Goal: Information Seeking & Learning: Learn about a topic

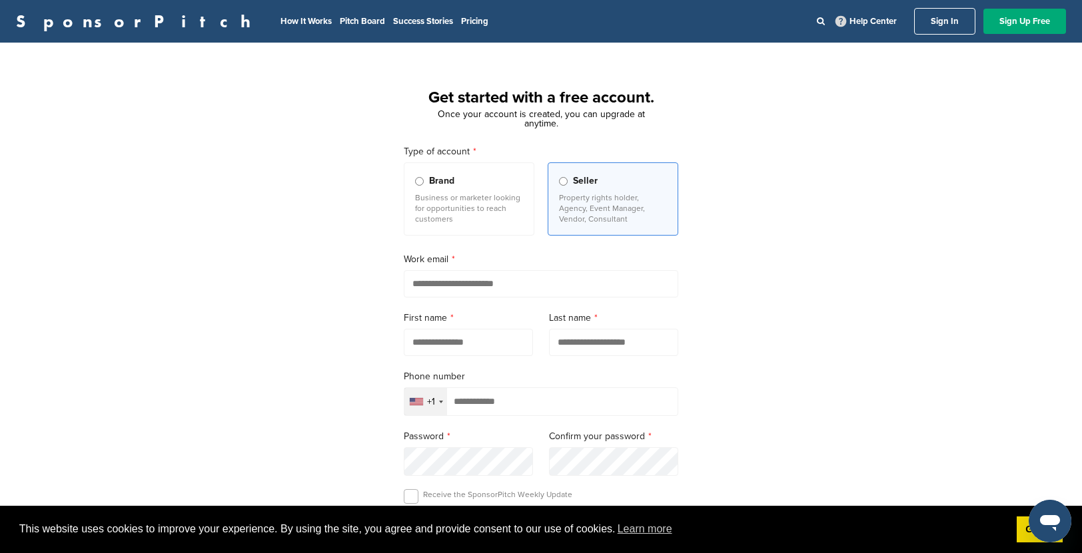
click at [502, 279] on input "email" at bounding box center [541, 283] width 274 height 27
type input "**********"
type input "********"
type input "****"
type input "**********"
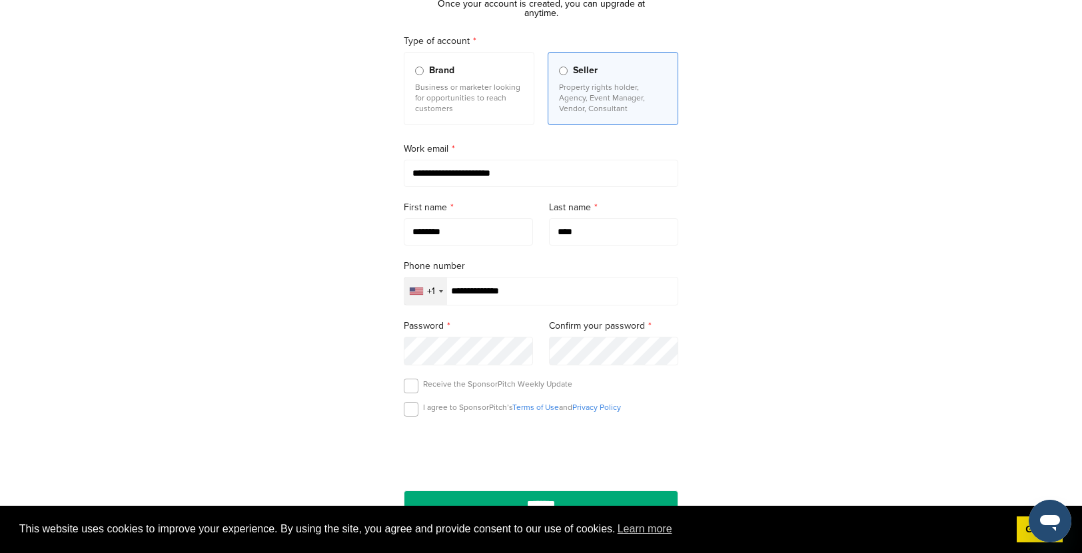
scroll to position [132, 0]
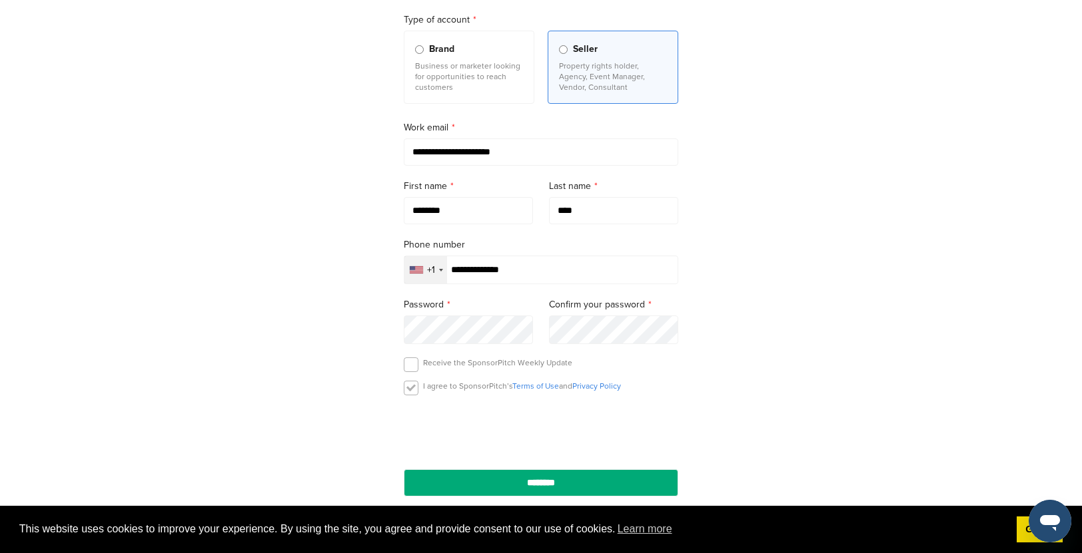
click at [405, 392] on label at bounding box center [411, 388] width 15 height 15
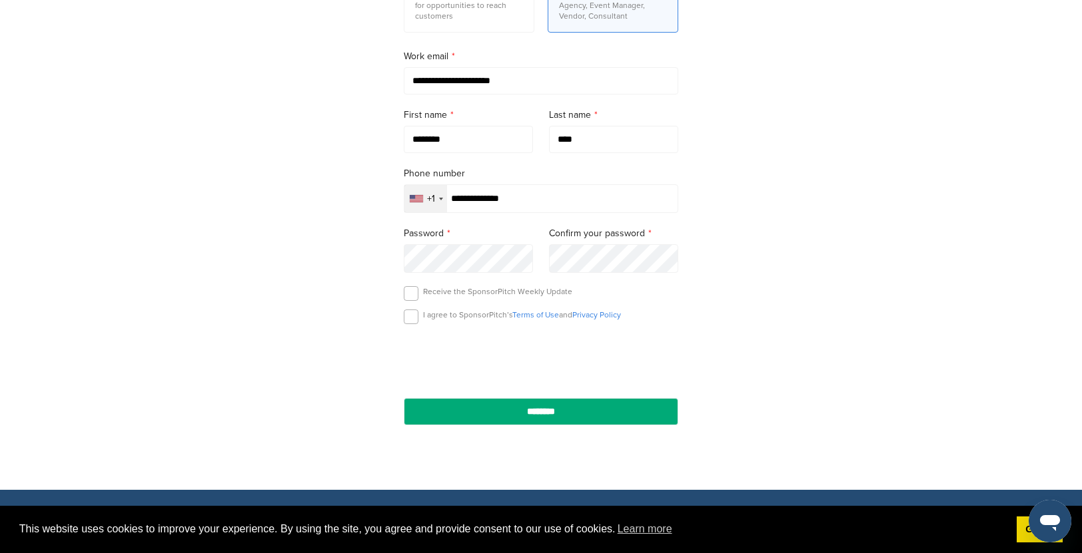
scroll to position [209, 0]
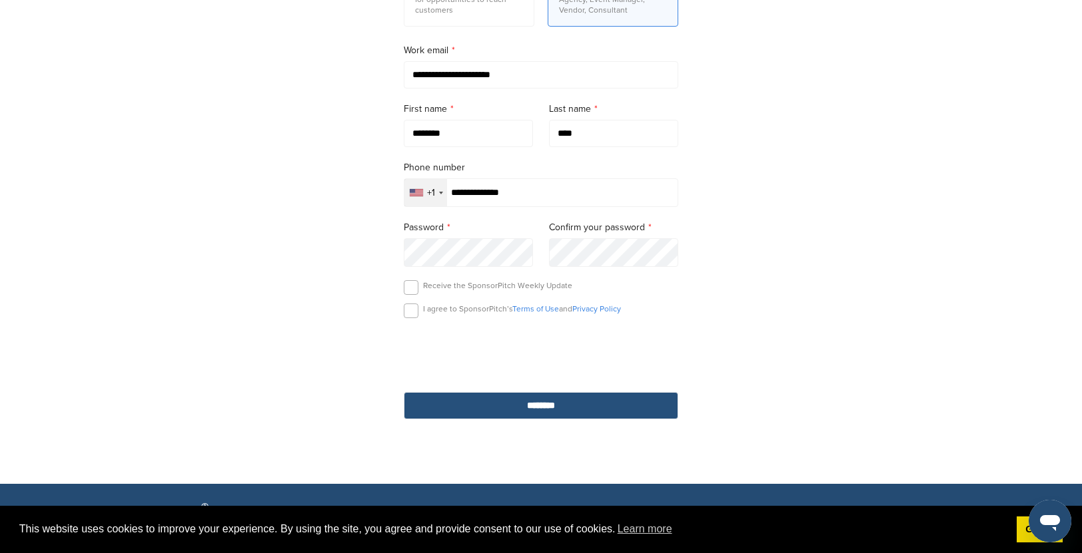
click at [521, 414] on input "********" at bounding box center [541, 405] width 274 height 27
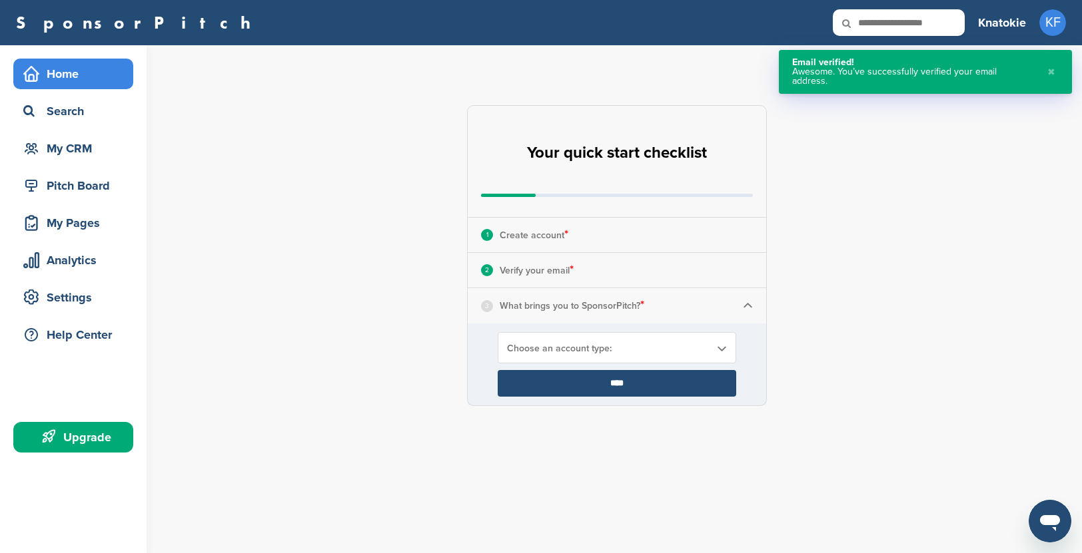
click at [731, 306] on div "3 What brings you to SponsorPitch? *" at bounding box center [617, 305] width 298 height 35
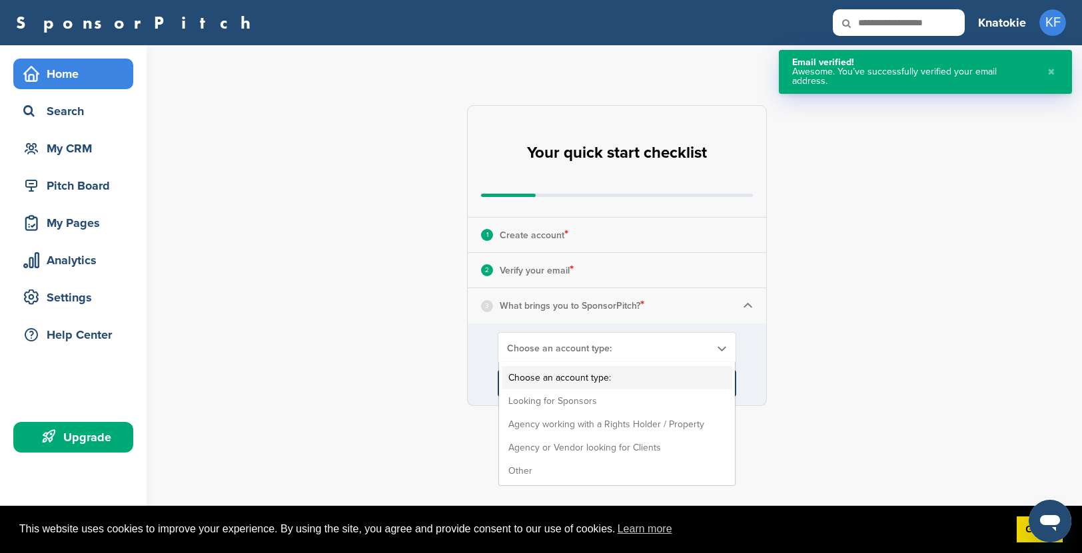
click at [647, 346] on span "Choose an account type:" at bounding box center [608, 348] width 202 height 11
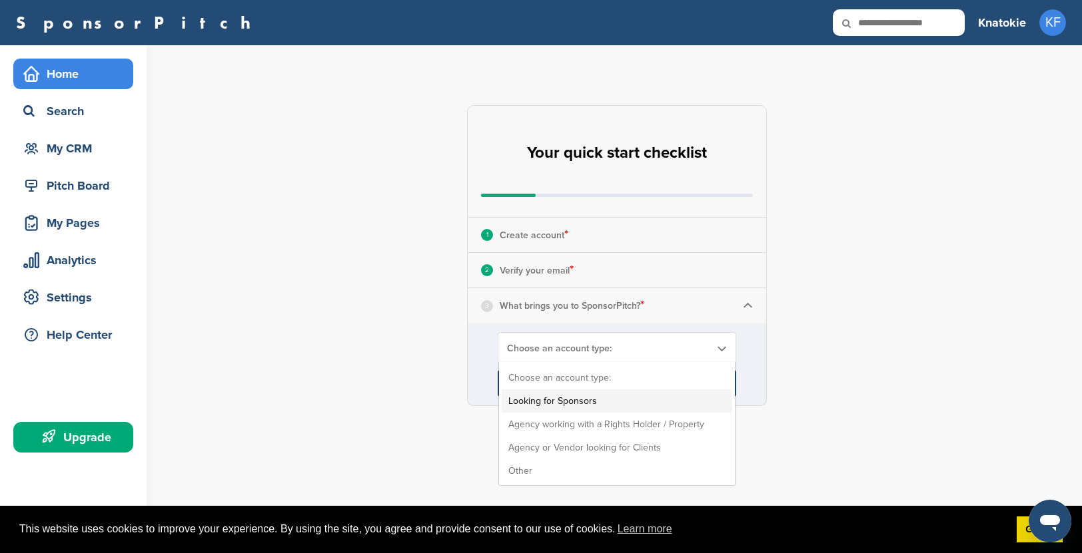
click at [585, 404] on li "Looking for Sponsors" at bounding box center [616, 401] width 230 height 23
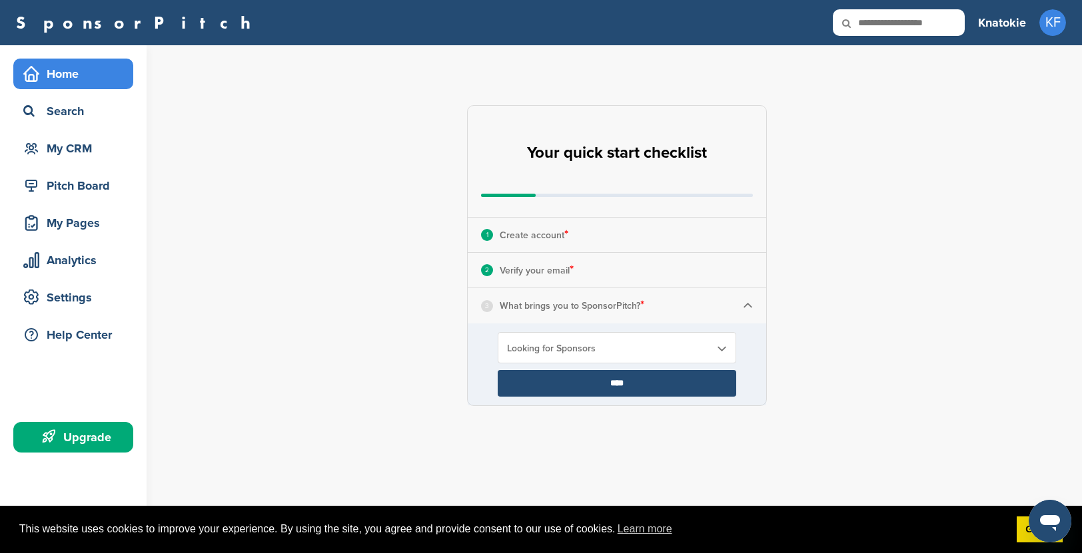
click at [633, 380] on input "****" at bounding box center [617, 383] width 238 height 27
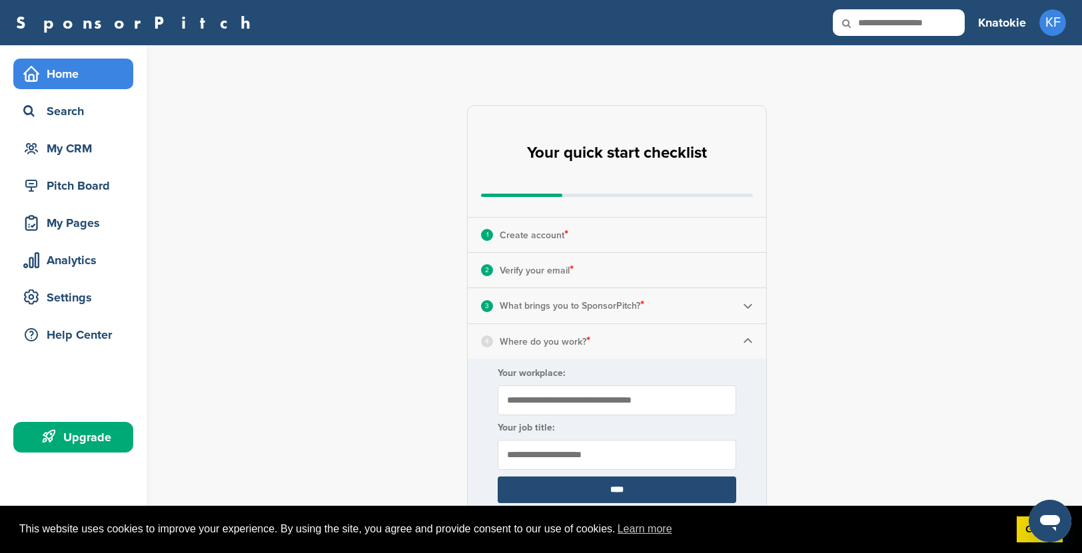
click at [626, 399] on input "Your workplace:" at bounding box center [617, 401] width 238 height 30
type input "**********"
click at [570, 462] on input "text" at bounding box center [617, 455] width 238 height 30
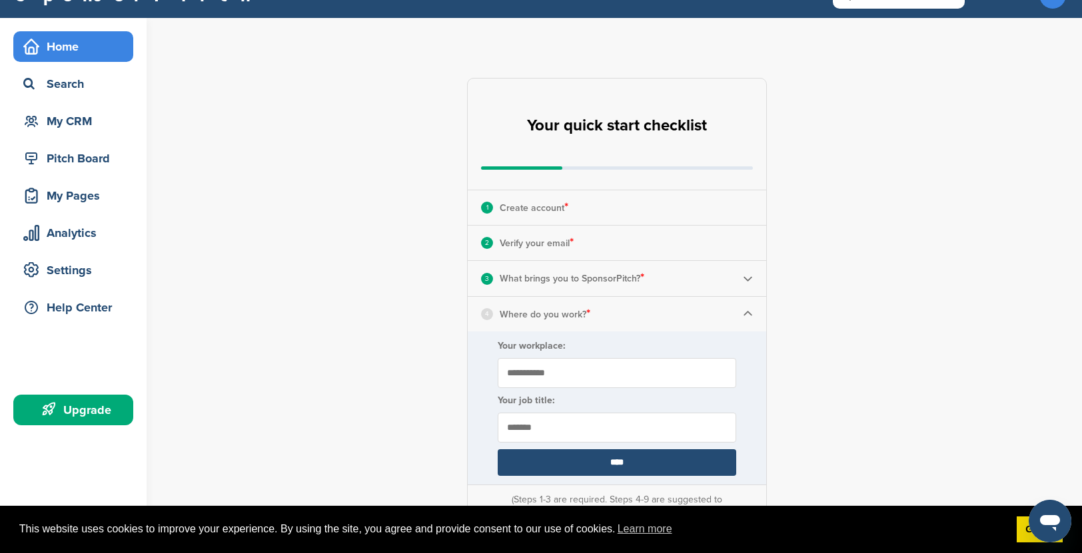
scroll to position [129, 0]
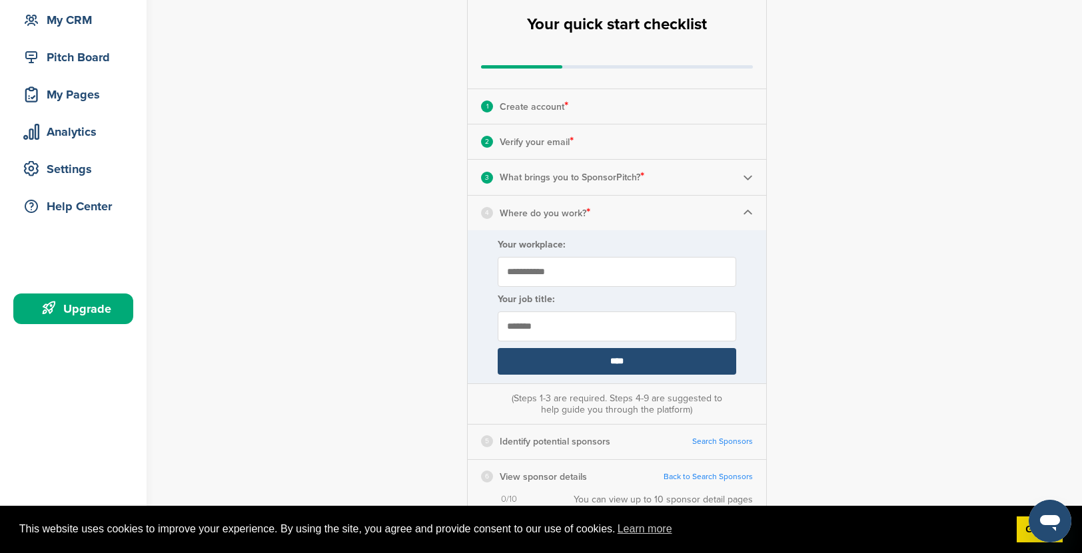
type input "*******"
click at [627, 363] on input "****" at bounding box center [617, 361] width 238 height 27
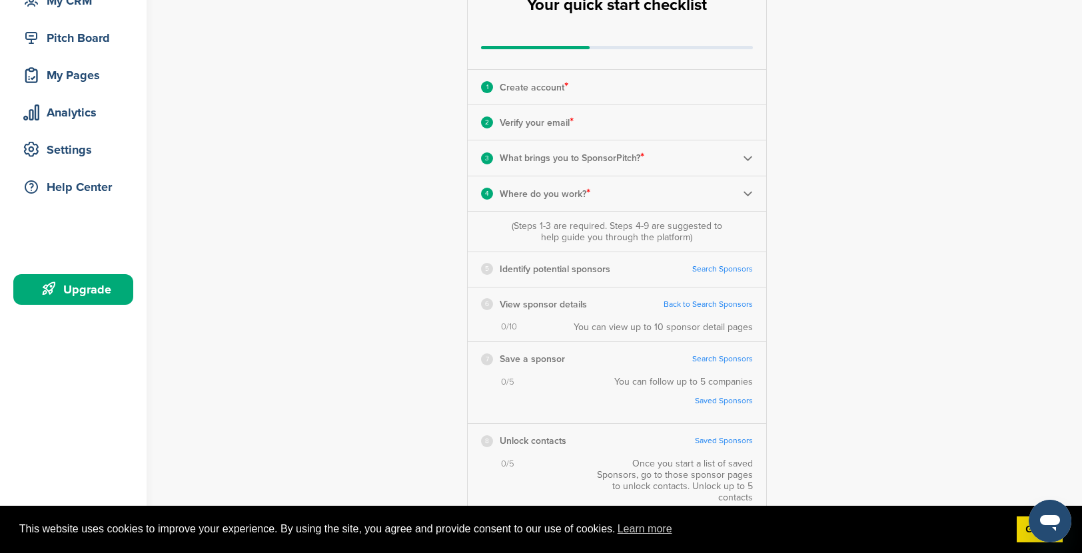
scroll to position [265, 0]
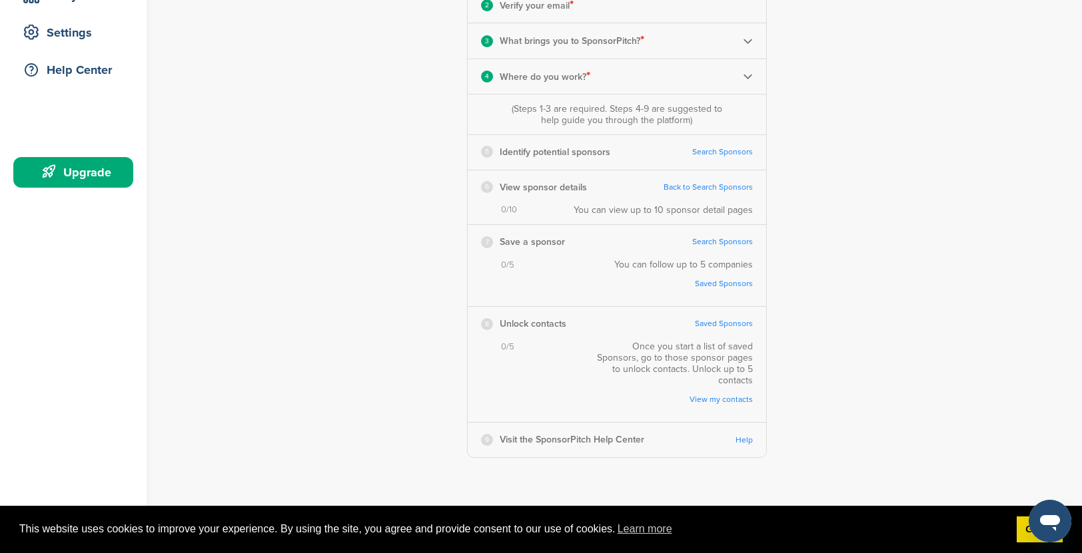
click at [717, 153] on link "Search Sponsors" at bounding box center [722, 152] width 61 height 10
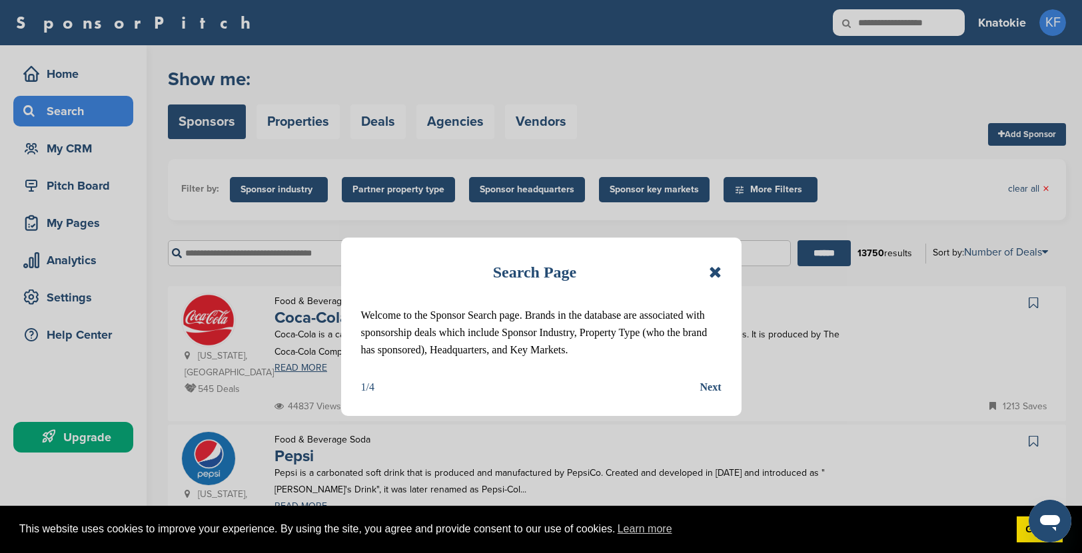
click at [715, 390] on div "Next" at bounding box center [710, 387] width 21 height 17
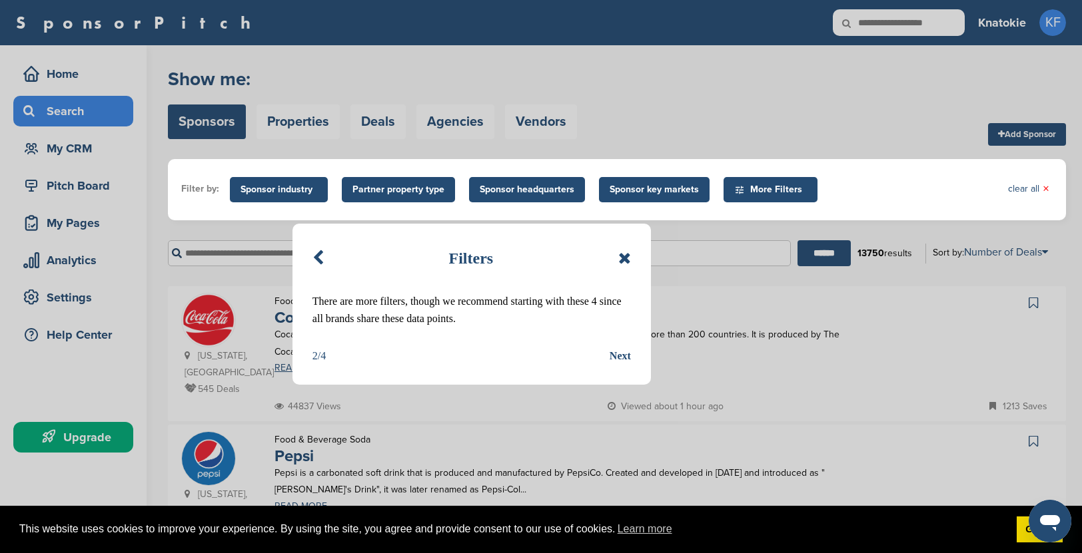
click at [622, 356] on div "Next" at bounding box center [619, 356] width 21 height 17
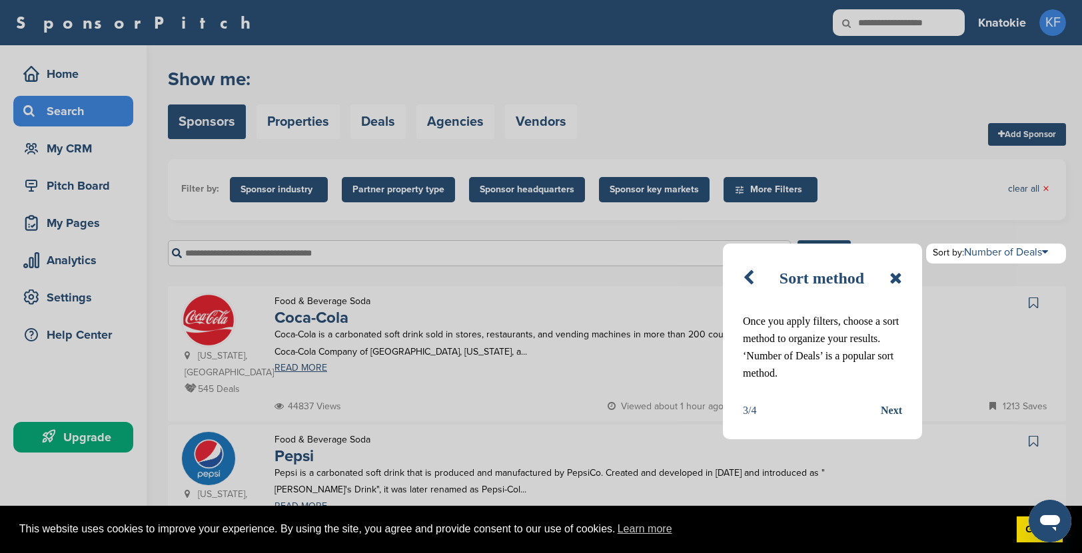
click at [890, 414] on div "Next" at bounding box center [890, 410] width 21 height 17
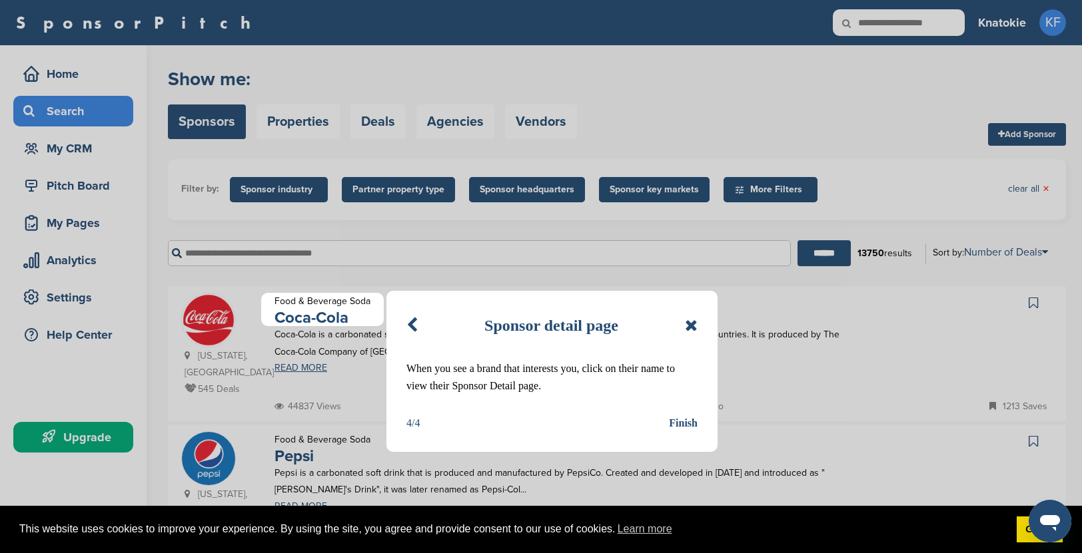
click at [682, 425] on div "Finish" at bounding box center [683, 423] width 29 height 17
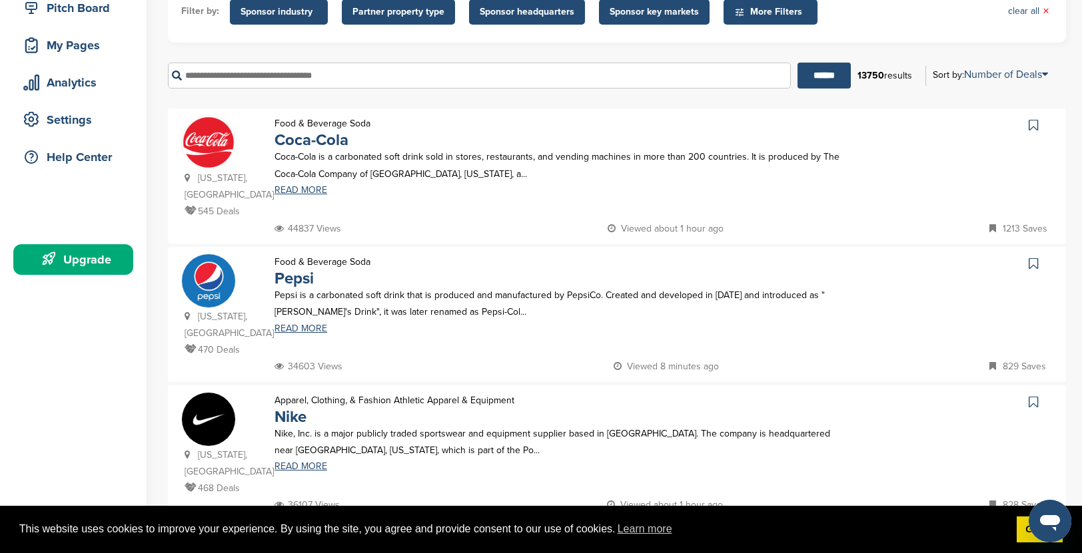
scroll to position [129, 0]
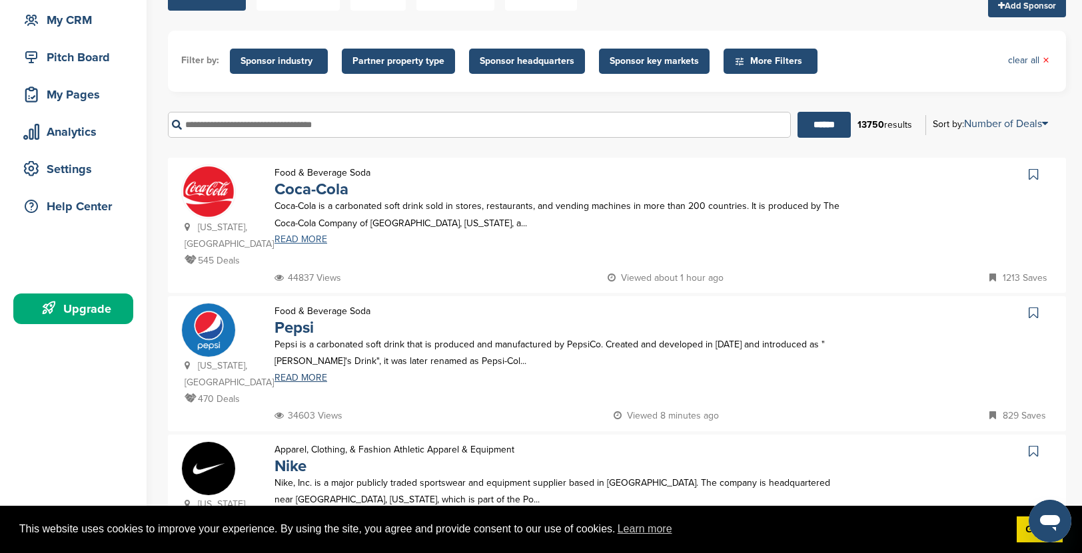
click at [299, 240] on link "READ MORE" at bounding box center [557, 239] width 567 height 9
click at [250, 127] on input "text" at bounding box center [479, 125] width 623 height 26
type input "*"
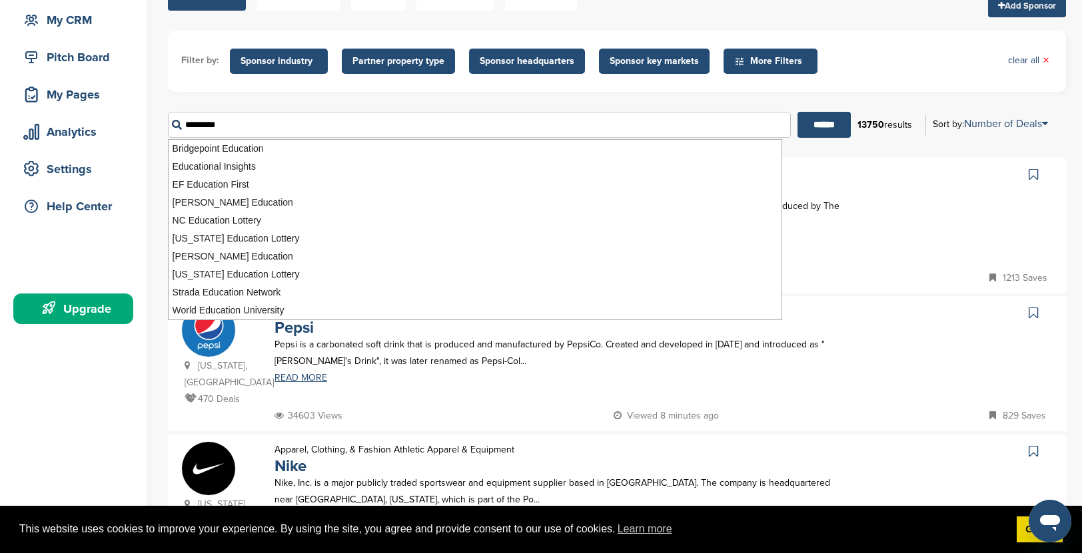
click at [797, 112] on input "******" at bounding box center [823, 125] width 53 height 26
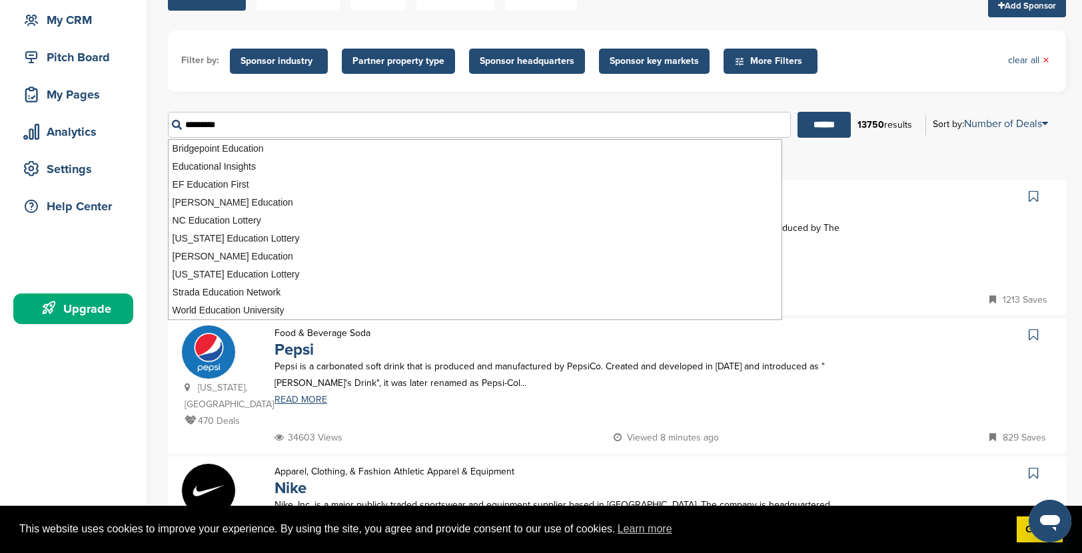
scroll to position [0, 0]
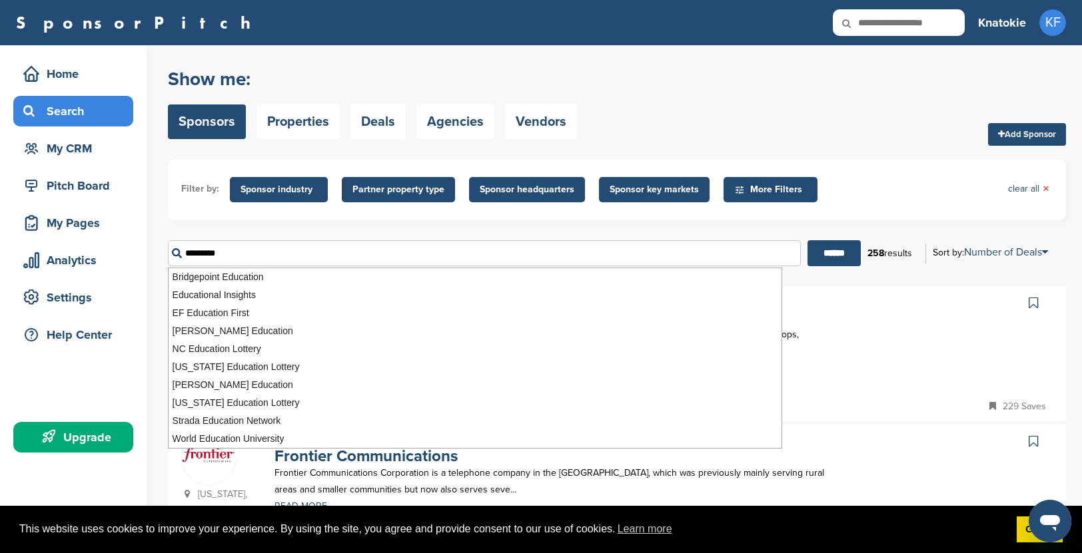
click at [881, 315] on div at bounding box center [953, 304] width 198 height 22
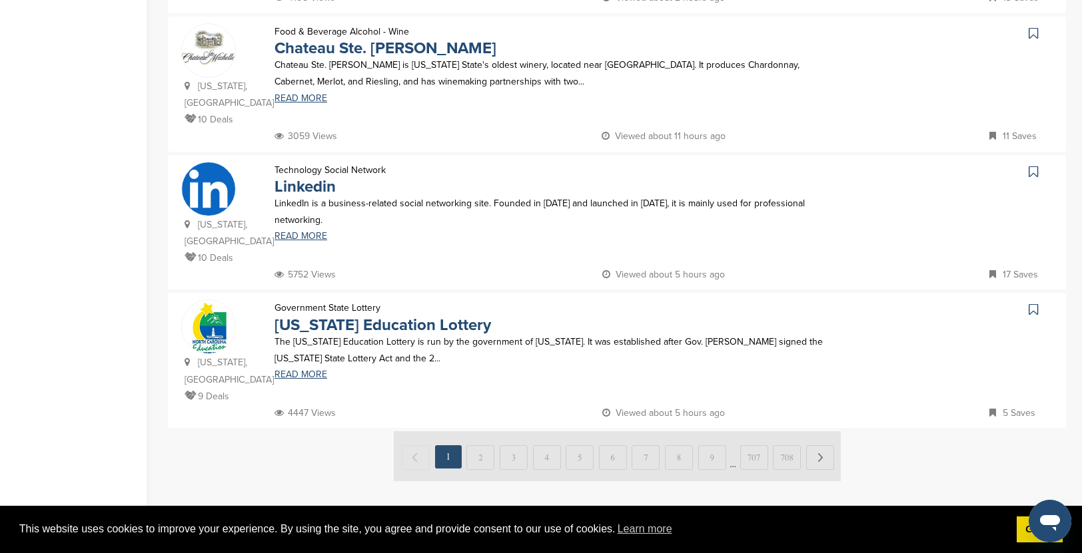
scroll to position [1253, 0]
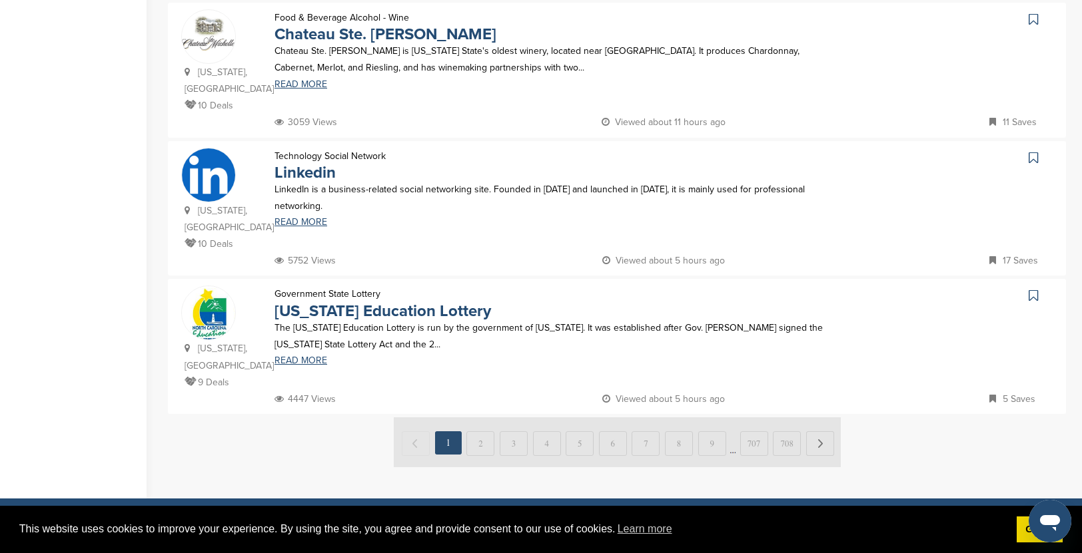
click at [823, 418] on img at bounding box center [617, 443] width 447 height 50
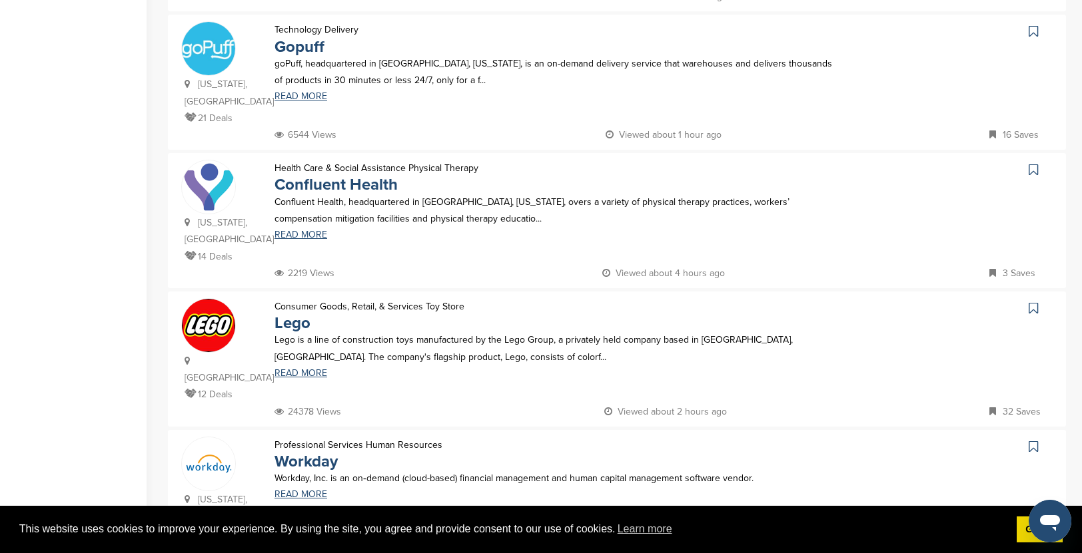
scroll to position [224, 0]
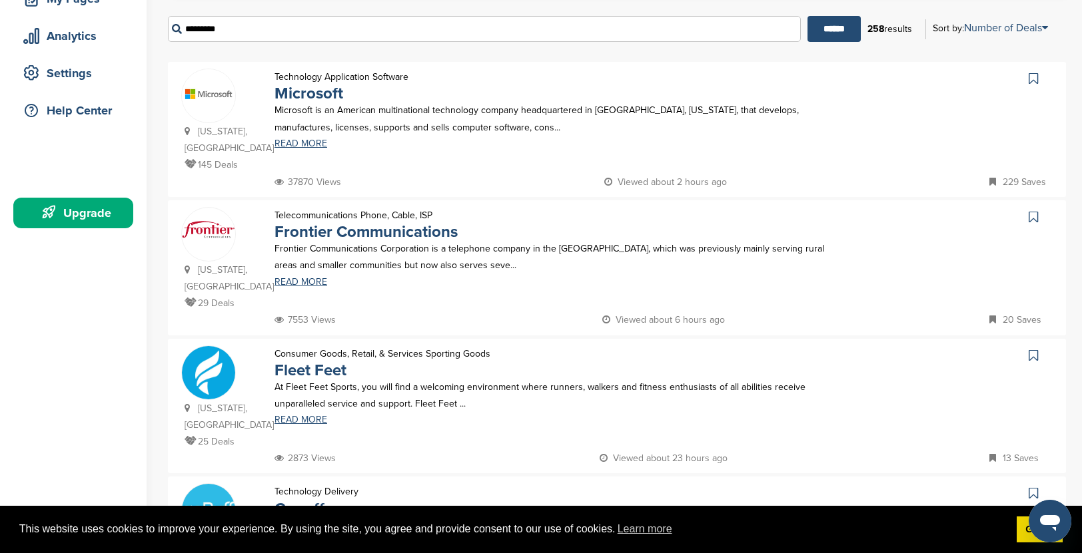
click at [212, 33] on input "*********" at bounding box center [484, 29] width 633 height 26
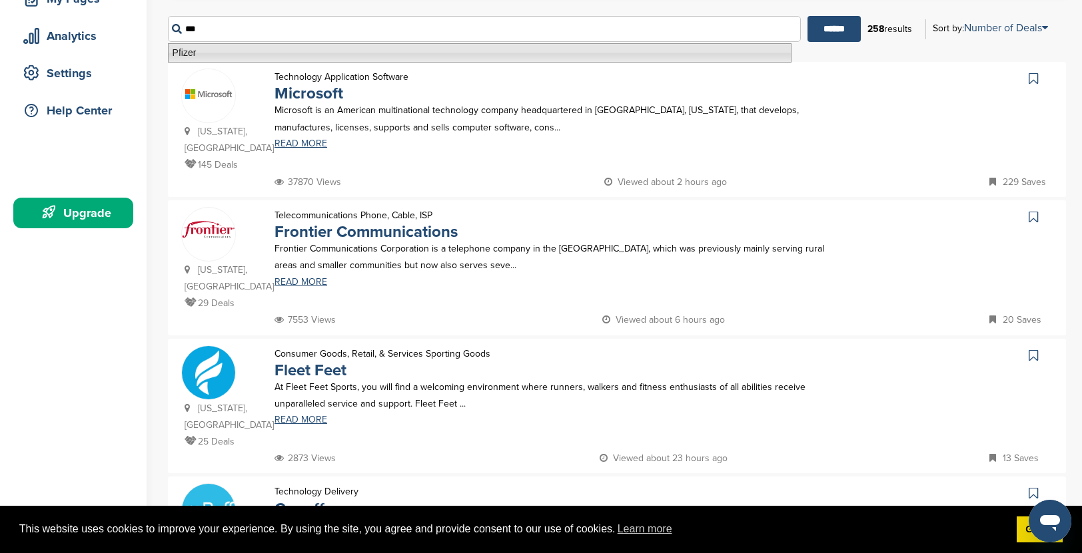
click at [214, 53] on li "Pfizer" at bounding box center [479, 52] width 623 height 19
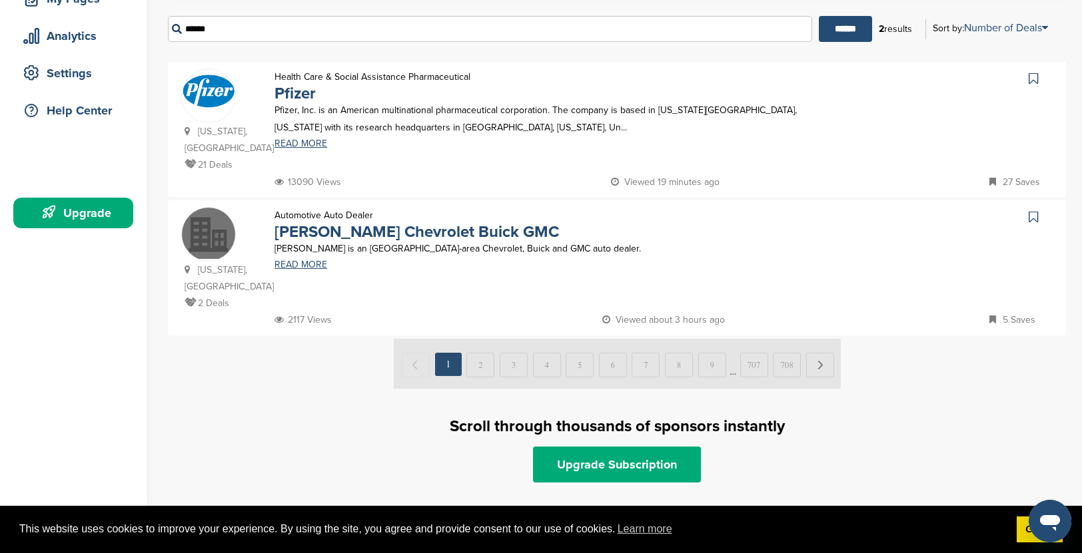
scroll to position [0, 0]
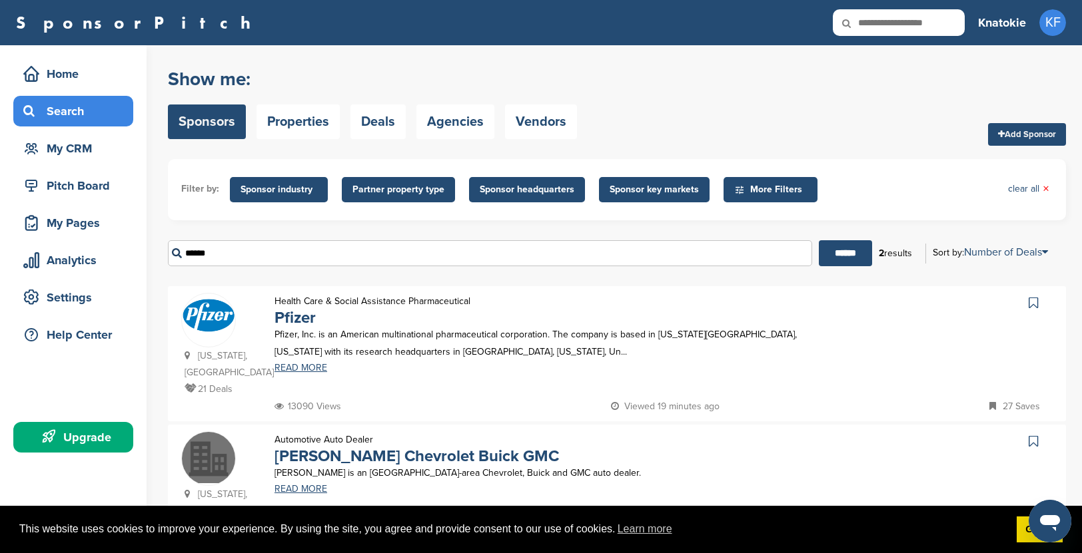
type input "******"
click at [344, 302] on p "Health Care & Social Assistance Pharmaceutical" at bounding box center [372, 301] width 196 height 17
click at [292, 328] on p "Pfizer, Inc. is an American multinational pharmaceutical corporation. The compa…" at bounding box center [557, 342] width 567 height 33
click at [294, 332] on p "Pfizer, Inc. is an American multinational pharmaceutical corporation. The compa…" at bounding box center [557, 342] width 567 height 33
click at [296, 321] on link "Pfizer" at bounding box center [294, 317] width 41 height 19
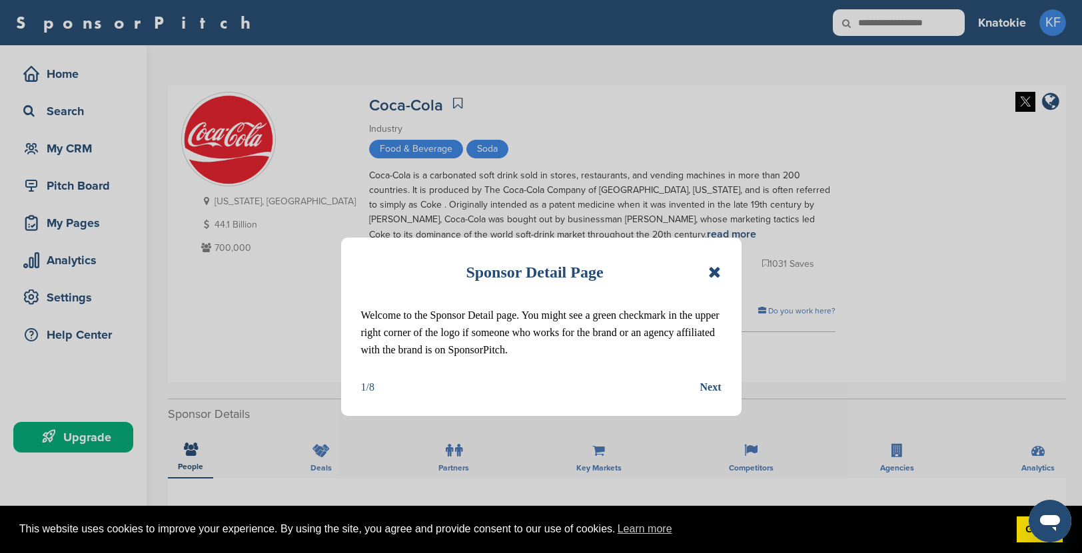
click at [711, 386] on div "Next" at bounding box center [710, 387] width 21 height 17
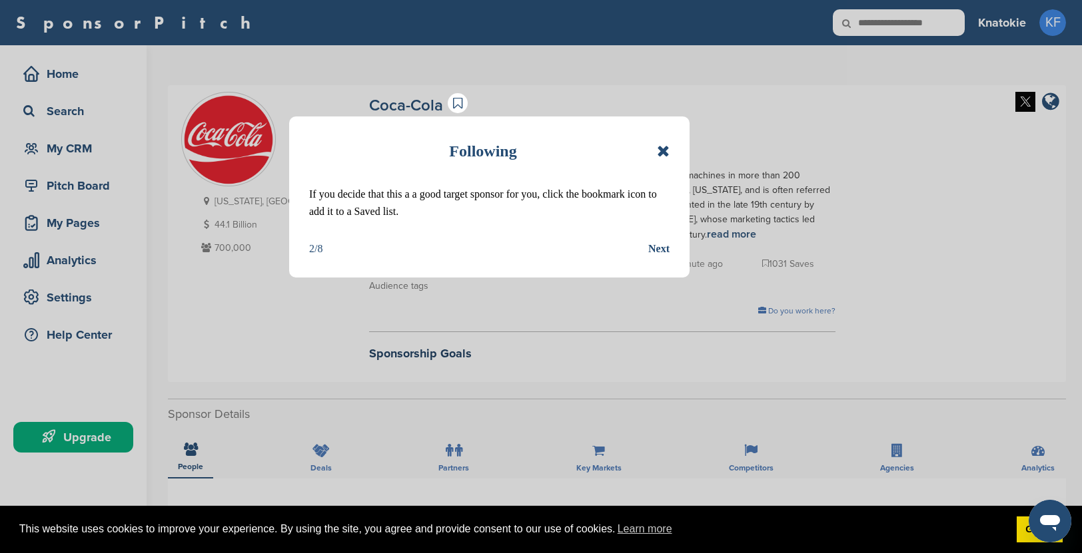
click at [659, 245] on div "Next" at bounding box center [658, 248] width 21 height 17
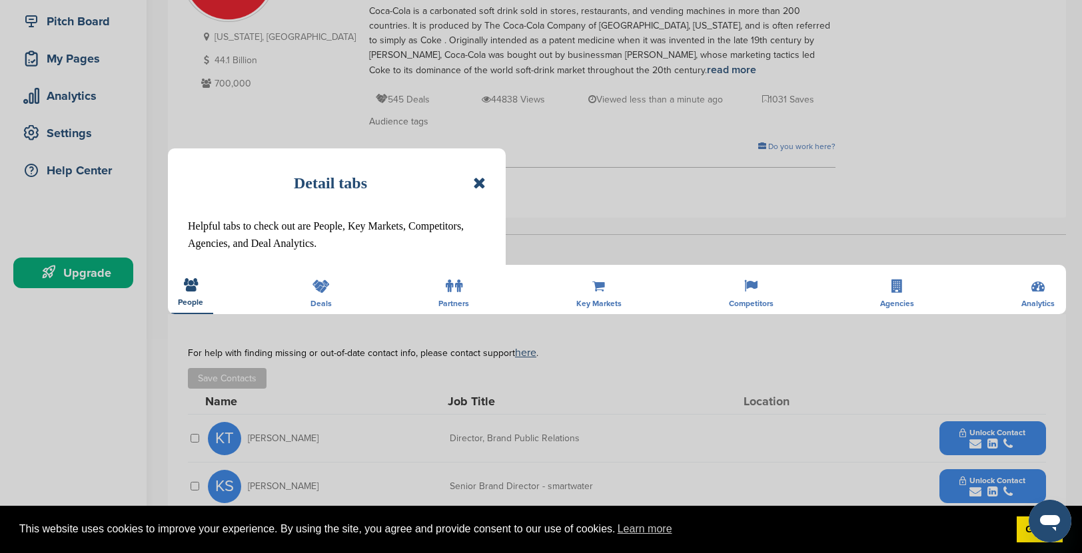
scroll to position [334, 0]
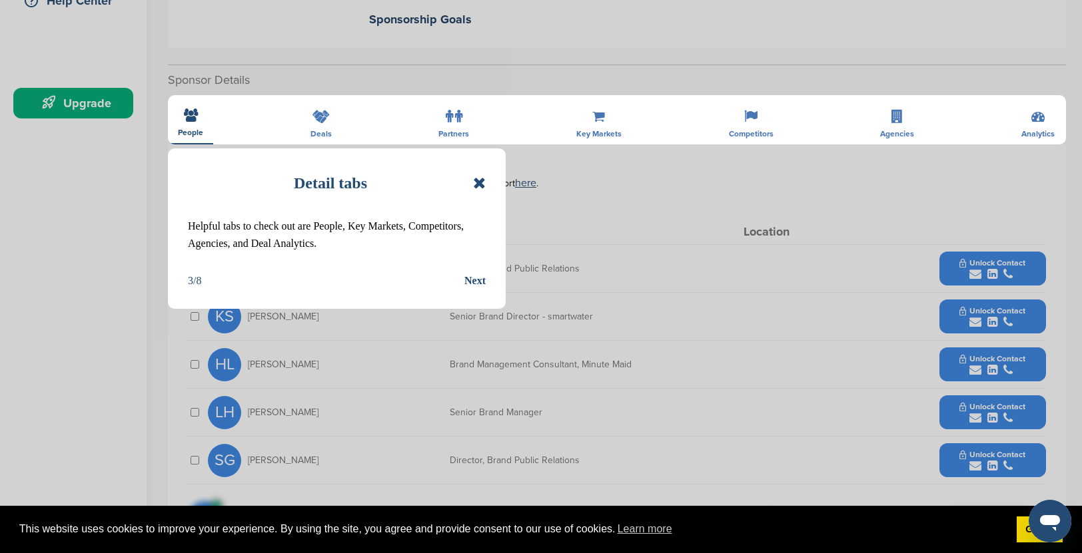
click at [472, 284] on div "Next" at bounding box center [474, 280] width 21 height 17
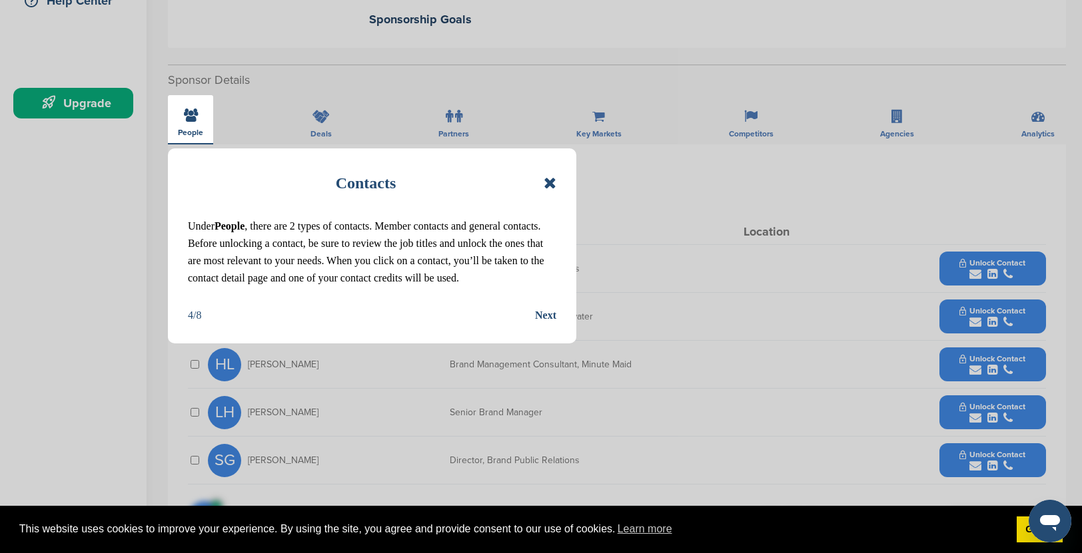
click at [543, 312] on div "Next" at bounding box center [545, 315] width 21 height 17
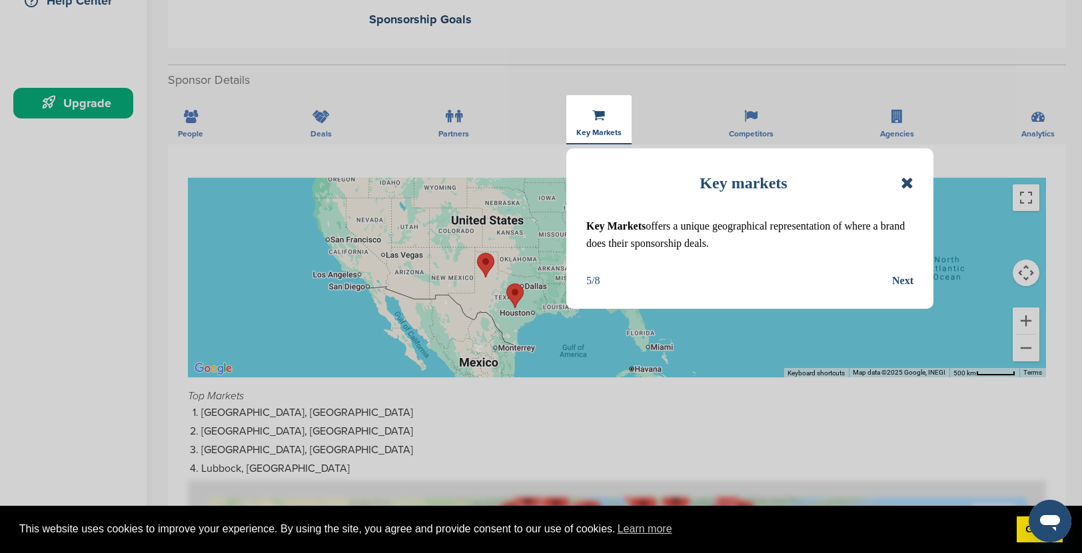
click at [902, 280] on div "Next" at bounding box center [902, 280] width 21 height 17
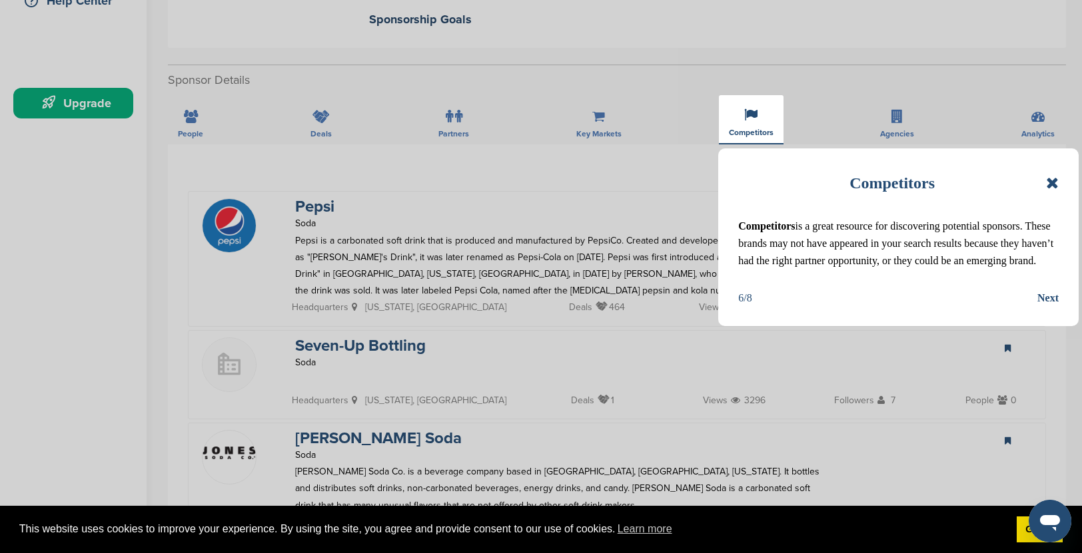
click at [1055, 298] on div "Next" at bounding box center [1047, 298] width 21 height 17
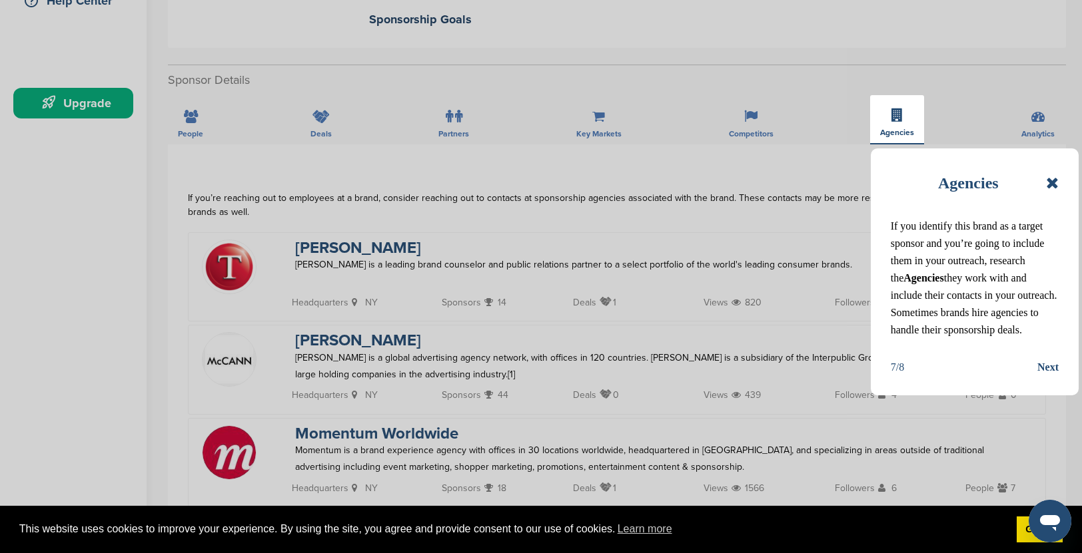
click at [1046, 369] on div "Next" at bounding box center [1047, 367] width 21 height 17
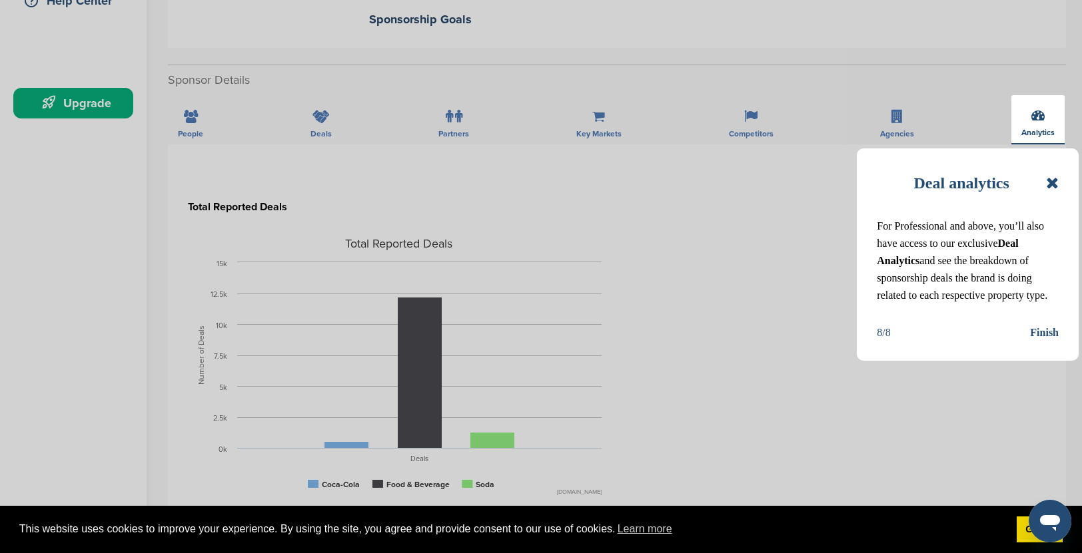
click at [1040, 329] on div "Finish" at bounding box center [1044, 332] width 29 height 17
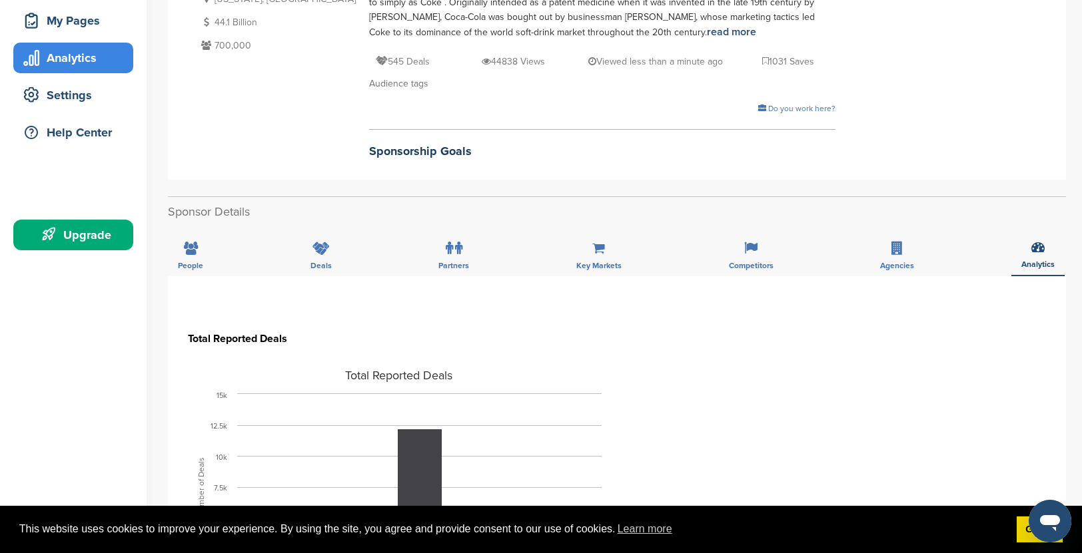
scroll to position [0, 0]
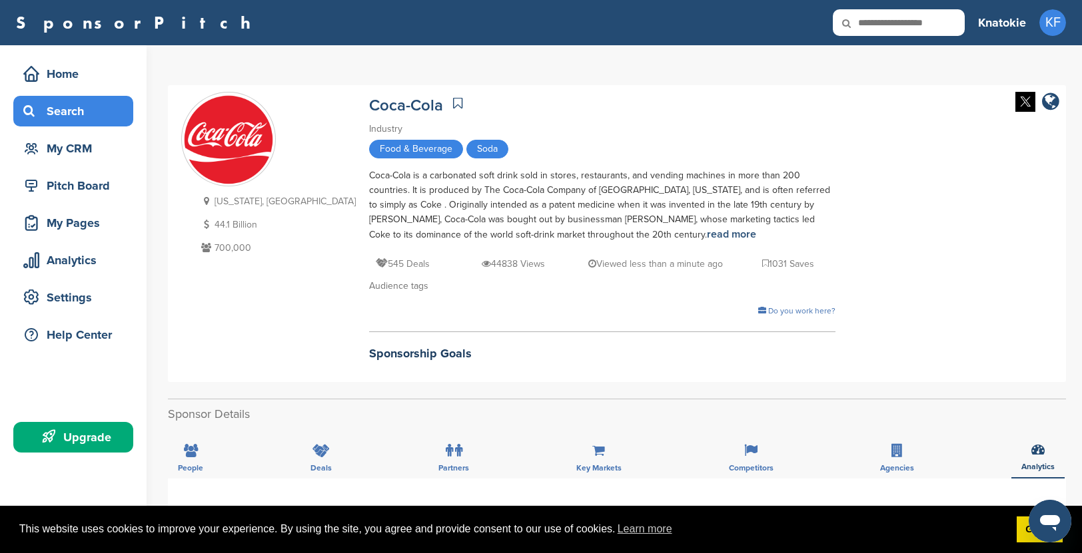
click at [59, 114] on div "Search" at bounding box center [76, 111] width 113 height 24
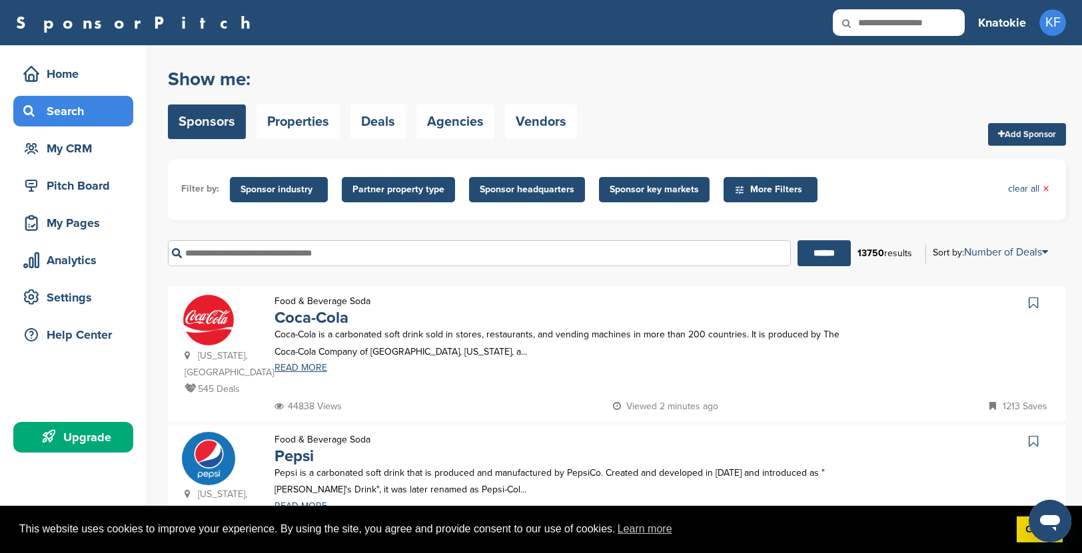
click at [220, 249] on input "text" at bounding box center [479, 253] width 623 height 26
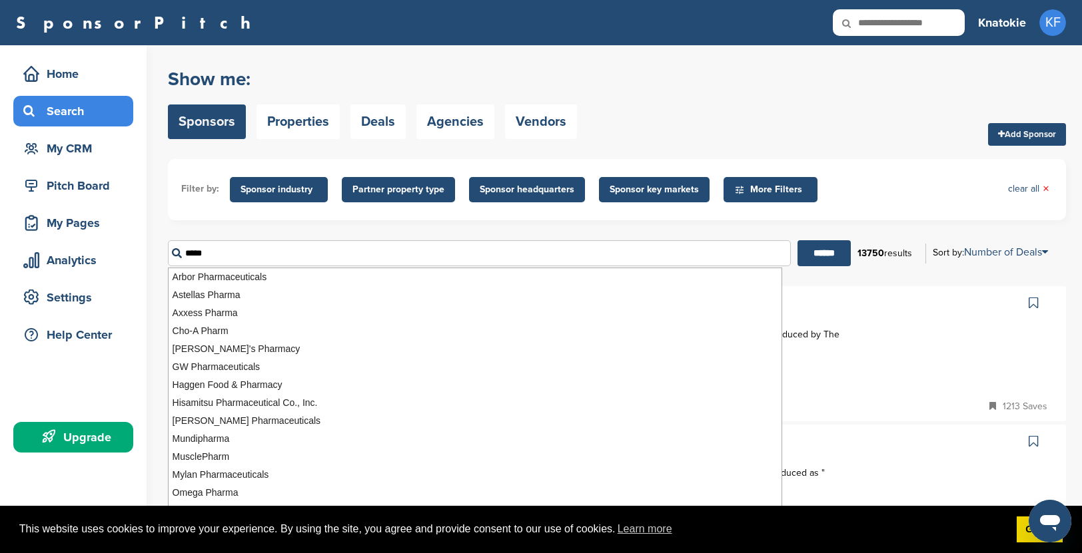
type input "*****"
click at [797, 240] on input "******" at bounding box center [823, 253] width 53 height 26
click at [865, 212] on div "Filter by: Sponsor industry Sponsor Industry × Apparel, Clothing, & Fashion Acc…" at bounding box center [617, 189] width 898 height 61
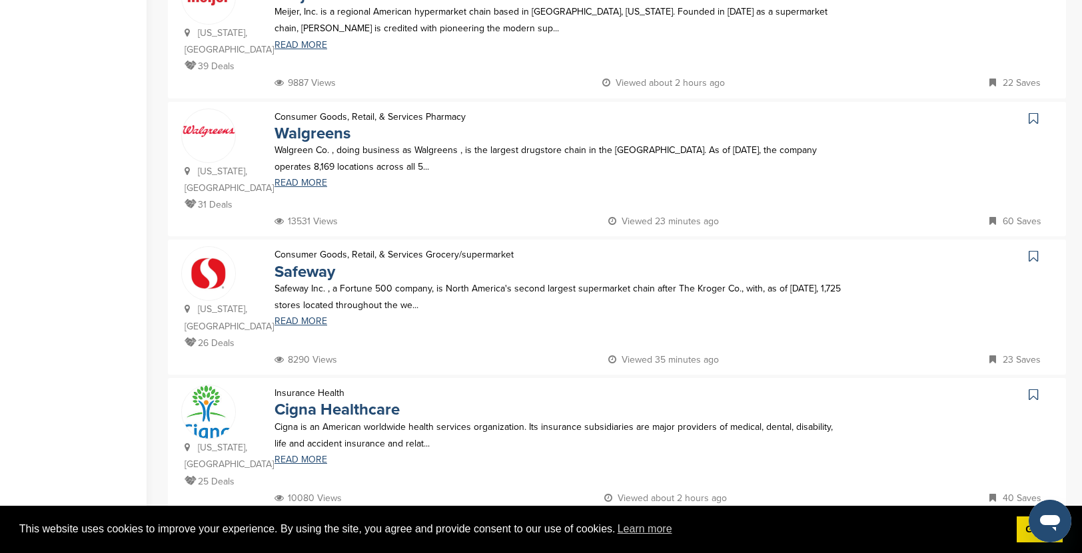
scroll to position [561, 0]
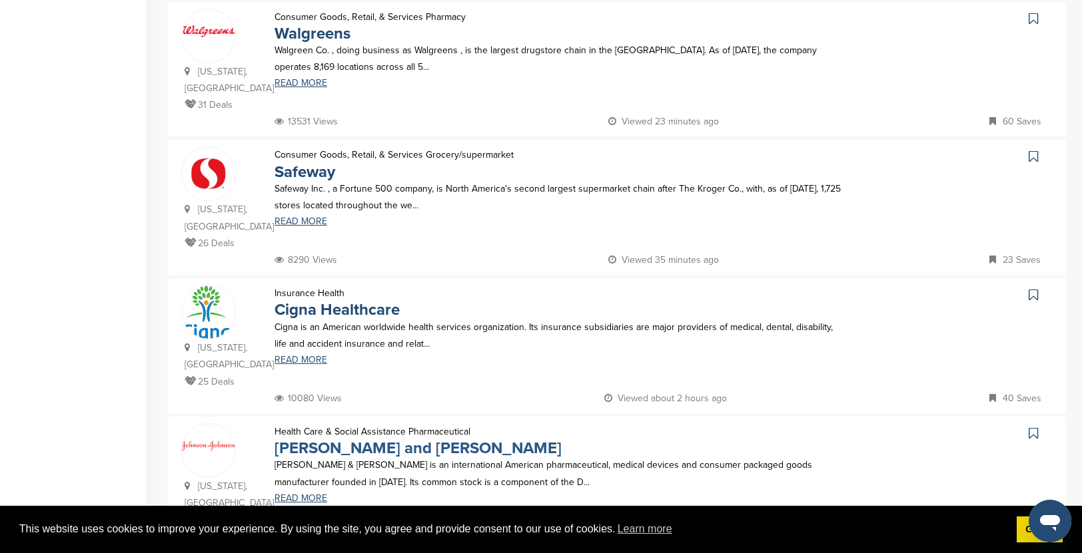
click at [403, 439] on link "Johnson and Johnson" at bounding box center [417, 448] width 287 height 19
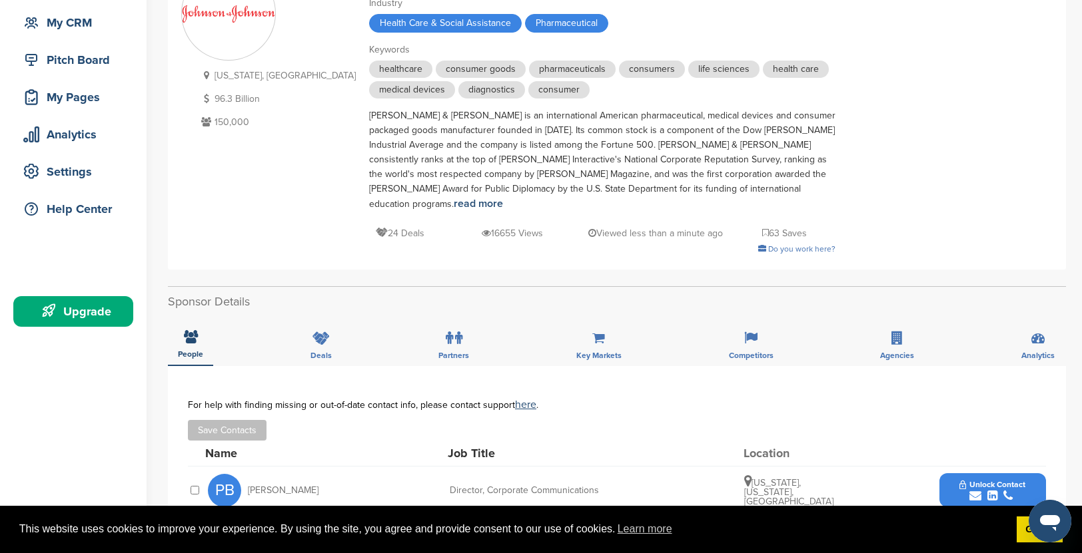
scroll to position [147, 0]
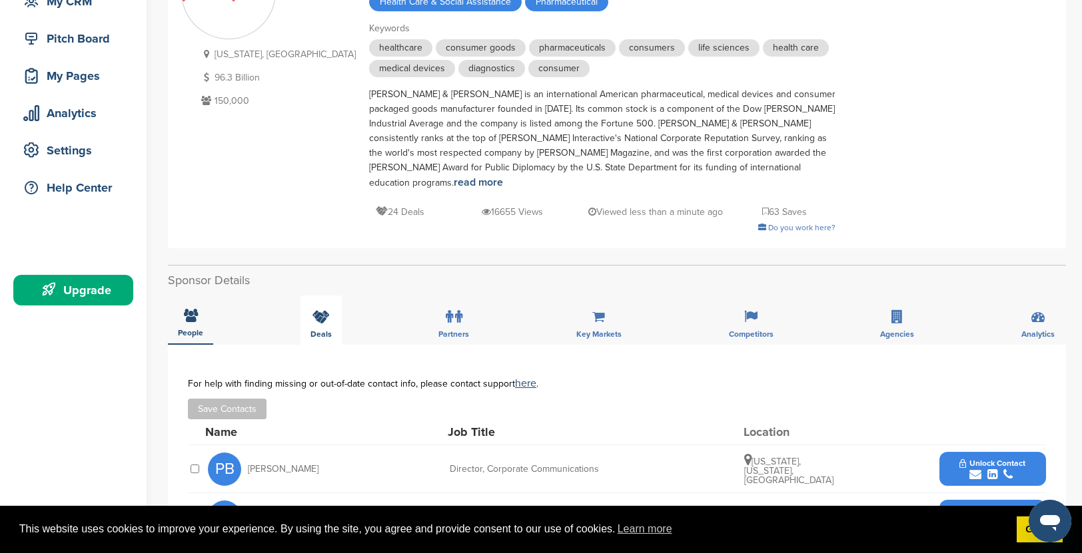
click at [319, 312] on div "Deals" at bounding box center [320, 320] width 41 height 49
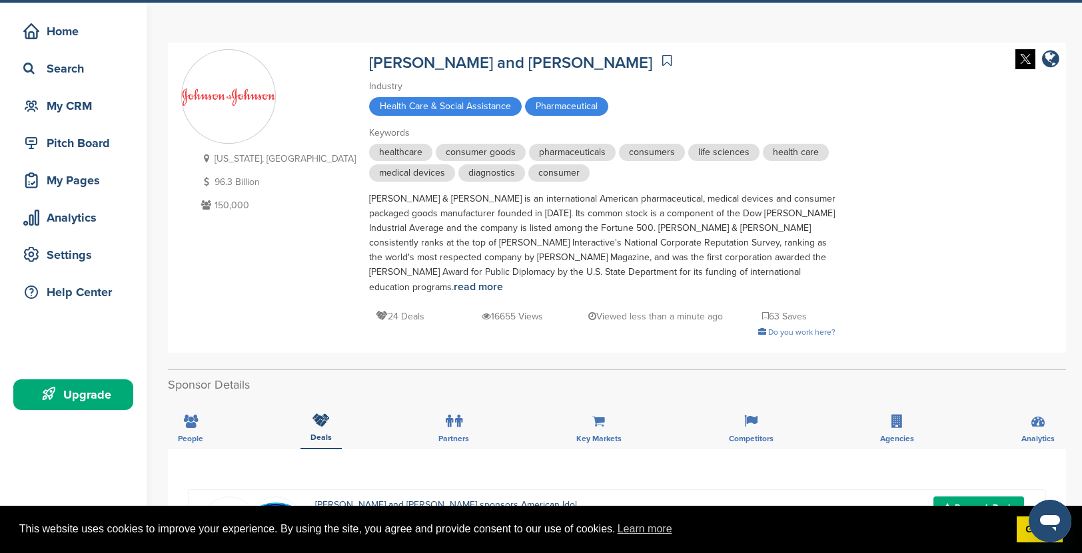
scroll to position [0, 0]
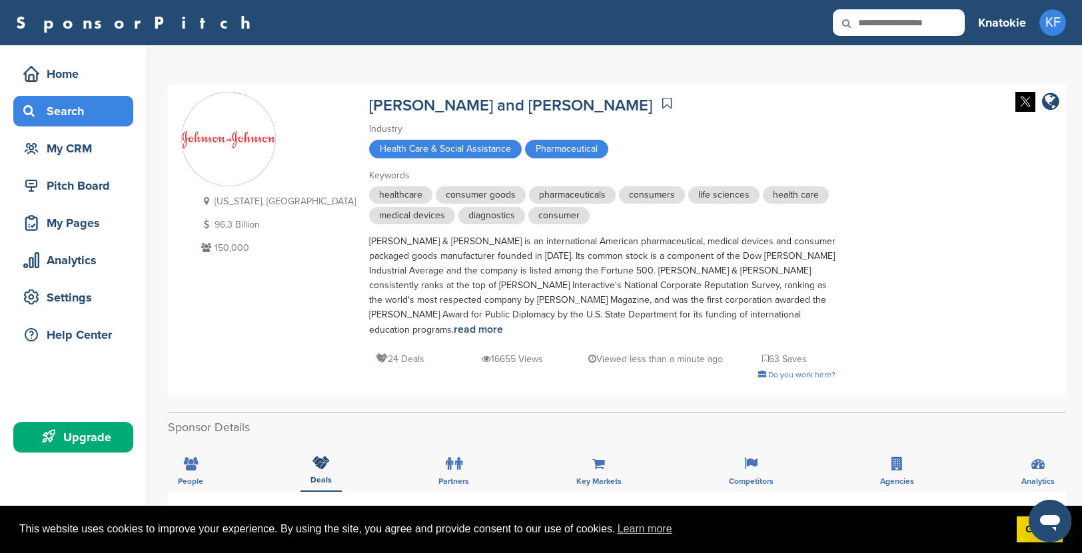
click at [68, 113] on div "Search" at bounding box center [76, 111] width 113 height 24
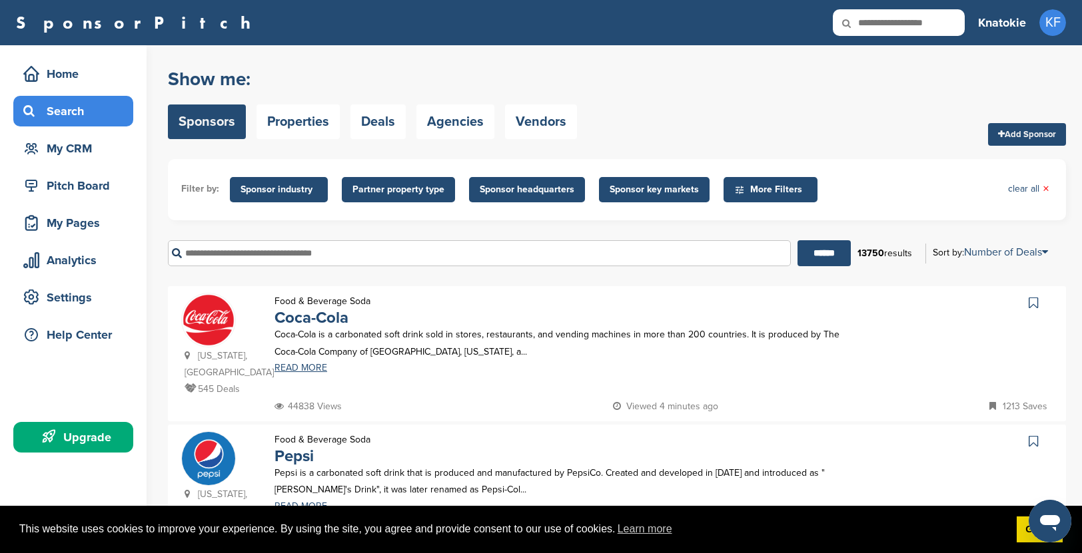
click at [320, 253] on input "text" at bounding box center [479, 253] width 623 height 26
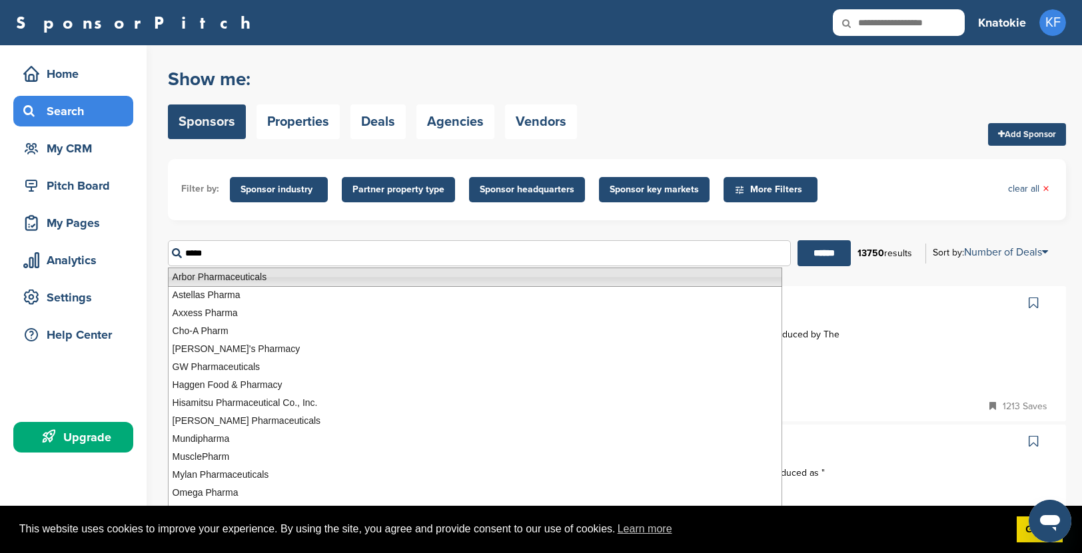
click at [303, 276] on li "Arbor Pharmaceuticals" at bounding box center [475, 277] width 614 height 19
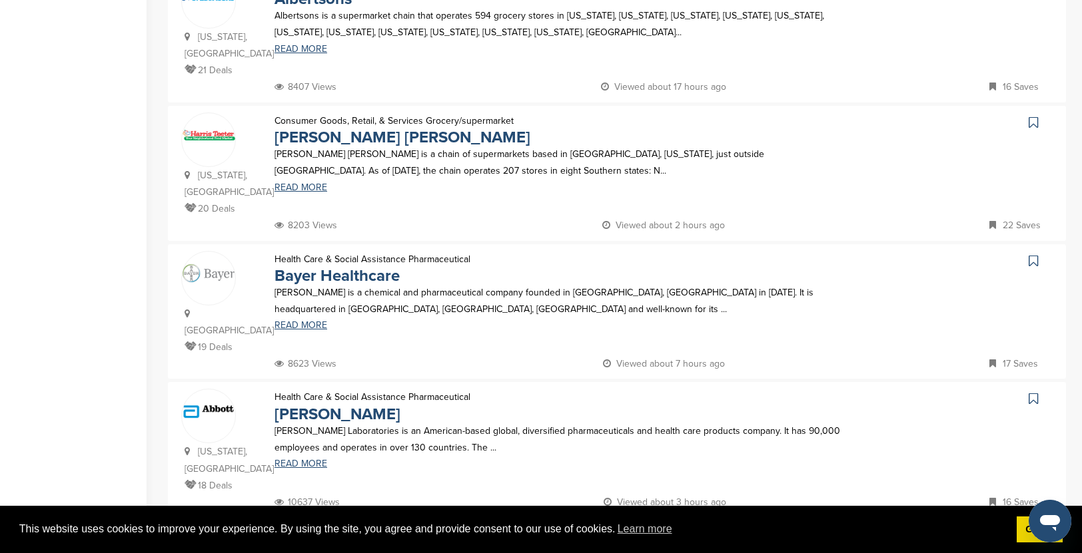
scroll to position [1214, 0]
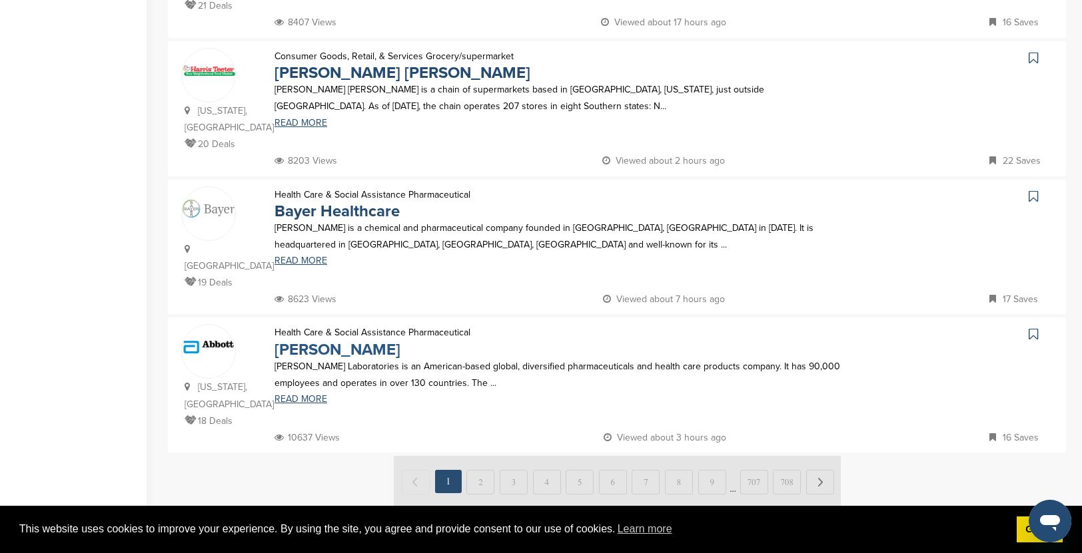
type input "**********"
click at [292, 340] on link "Abbott" at bounding box center [337, 349] width 126 height 19
click at [312, 340] on link "Abbott" at bounding box center [337, 349] width 126 height 19
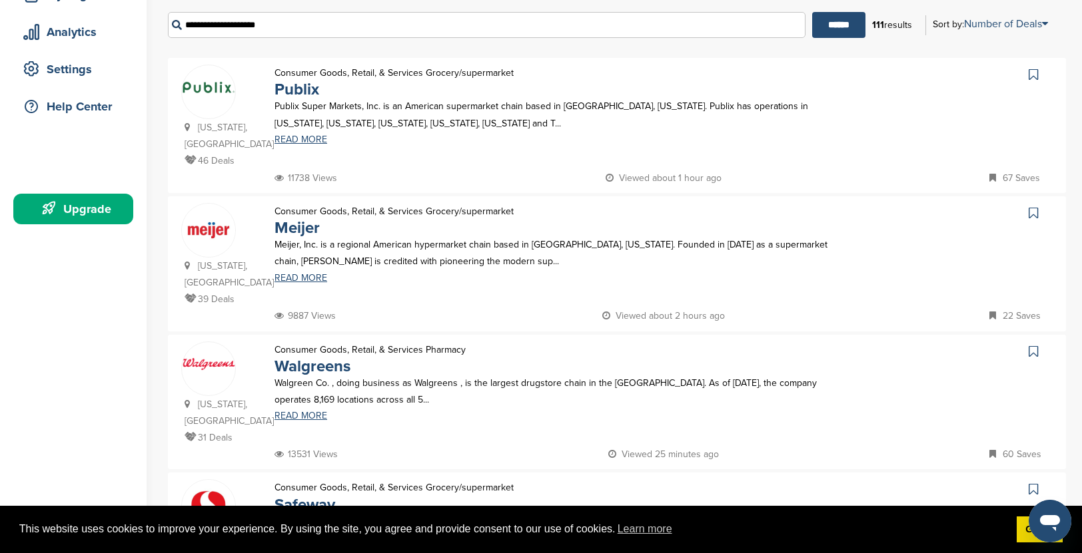
scroll to position [218, 0]
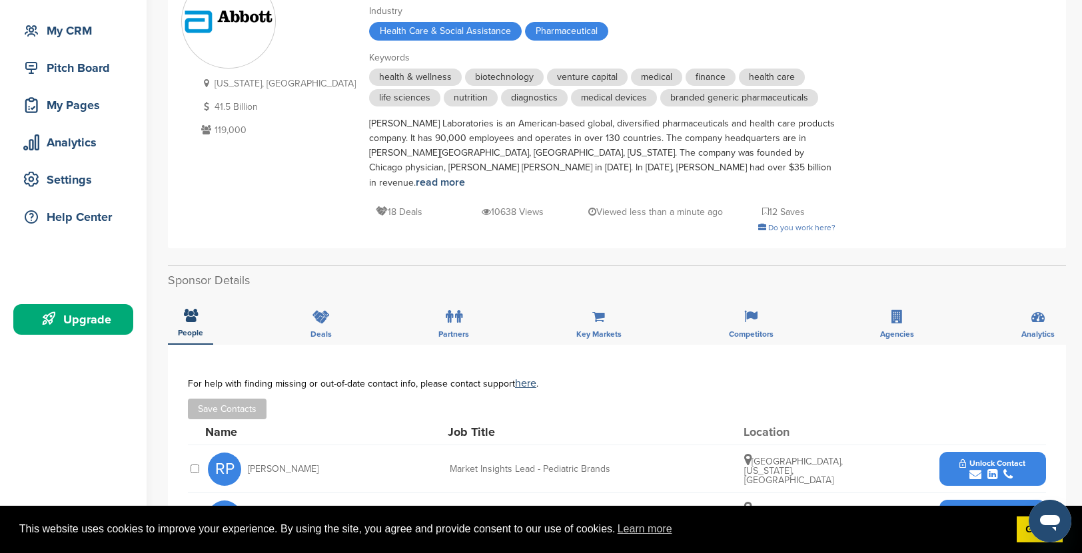
scroll to position [263, 0]
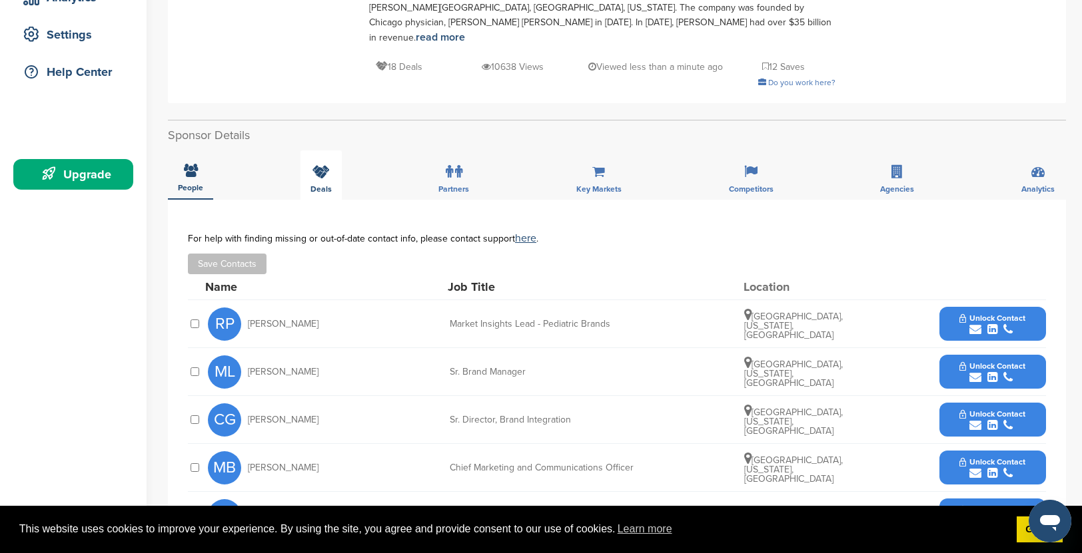
click at [318, 165] on icon at bounding box center [320, 171] width 17 height 13
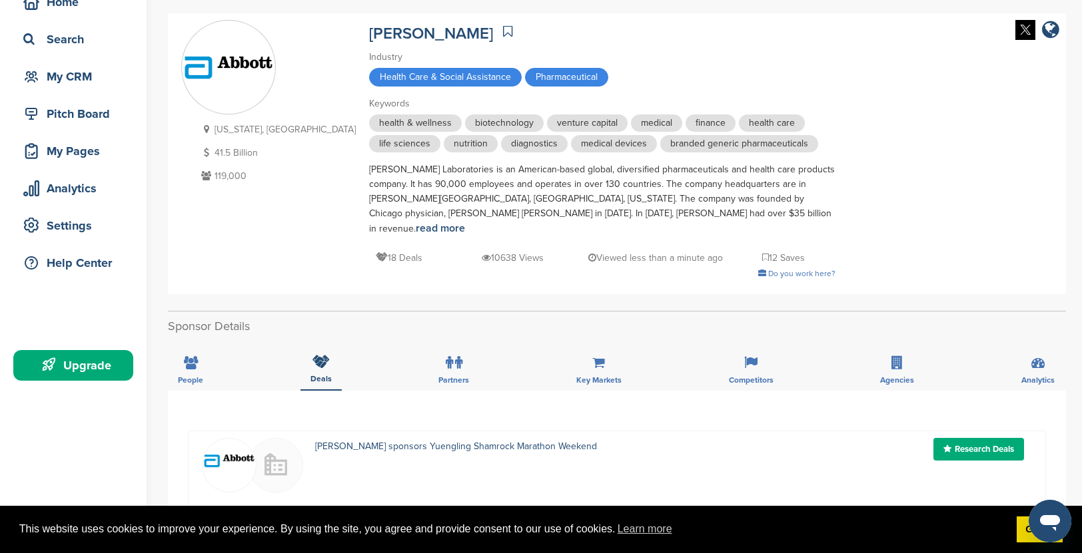
scroll to position [0, 0]
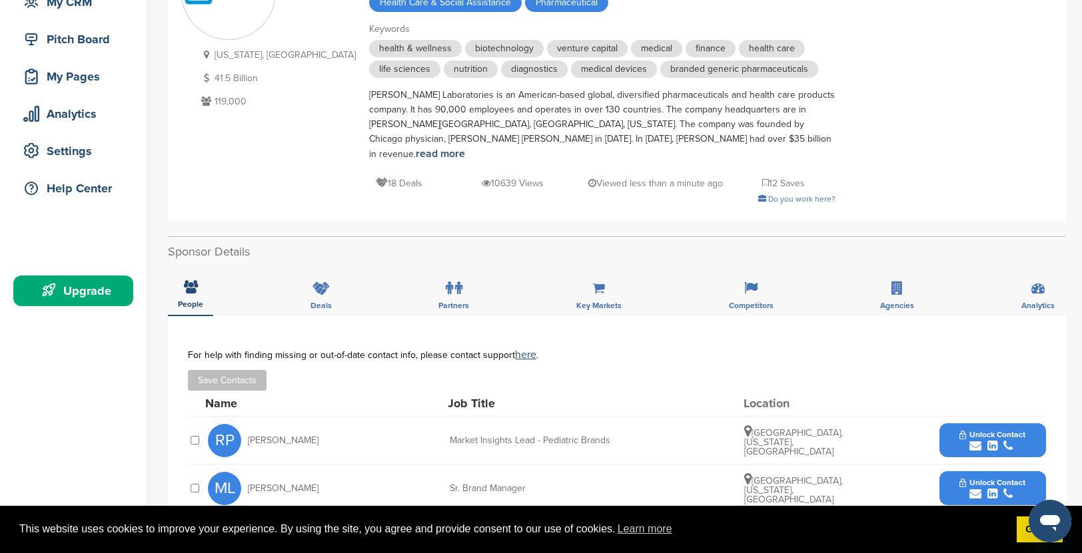
scroll to position [193, 0]
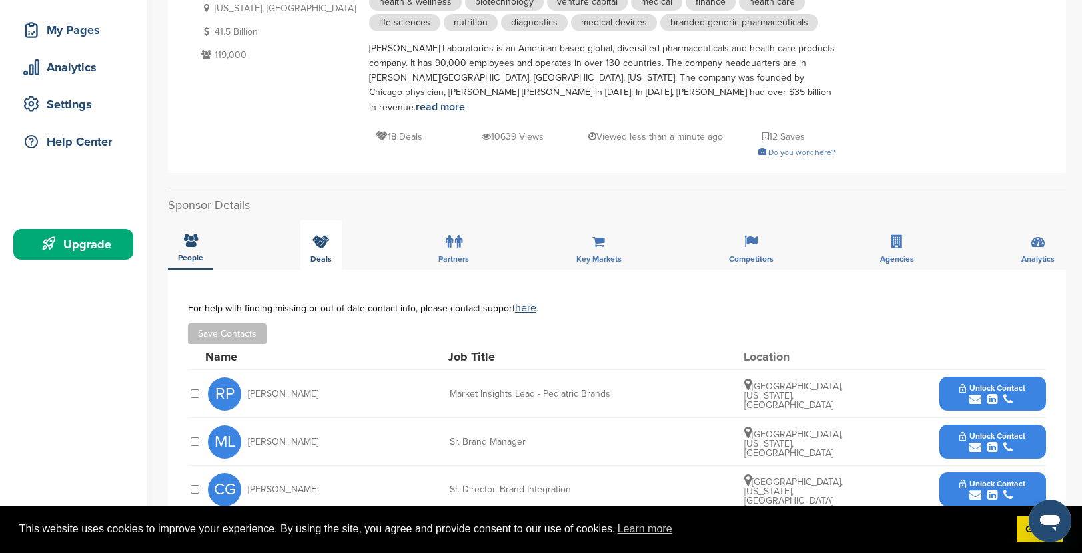
click at [322, 237] on div "Deals" at bounding box center [320, 244] width 41 height 49
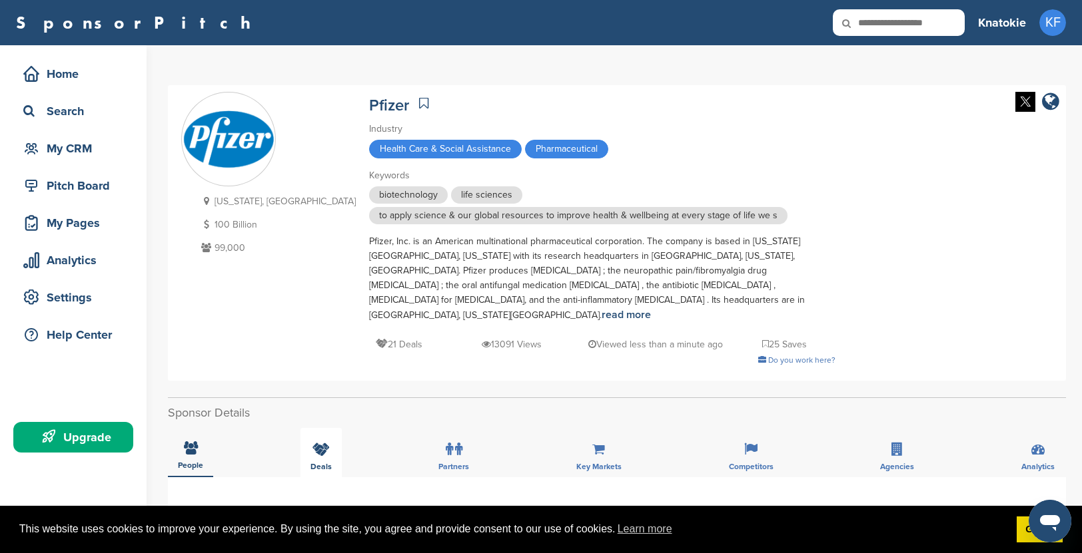
click at [316, 443] on icon at bounding box center [320, 449] width 17 height 13
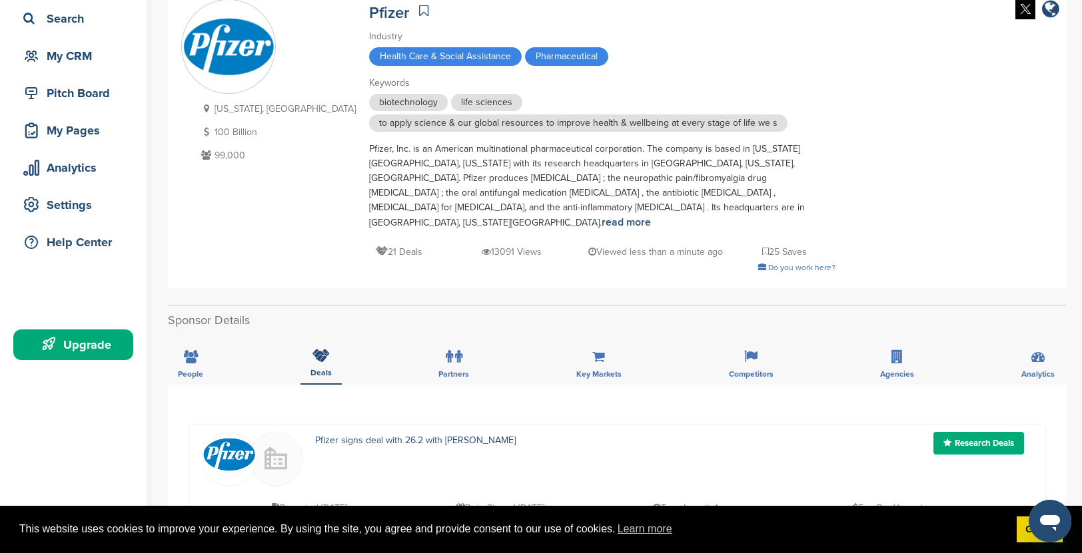
scroll to position [87, 0]
